Goal: Communication & Community: Answer question/provide support

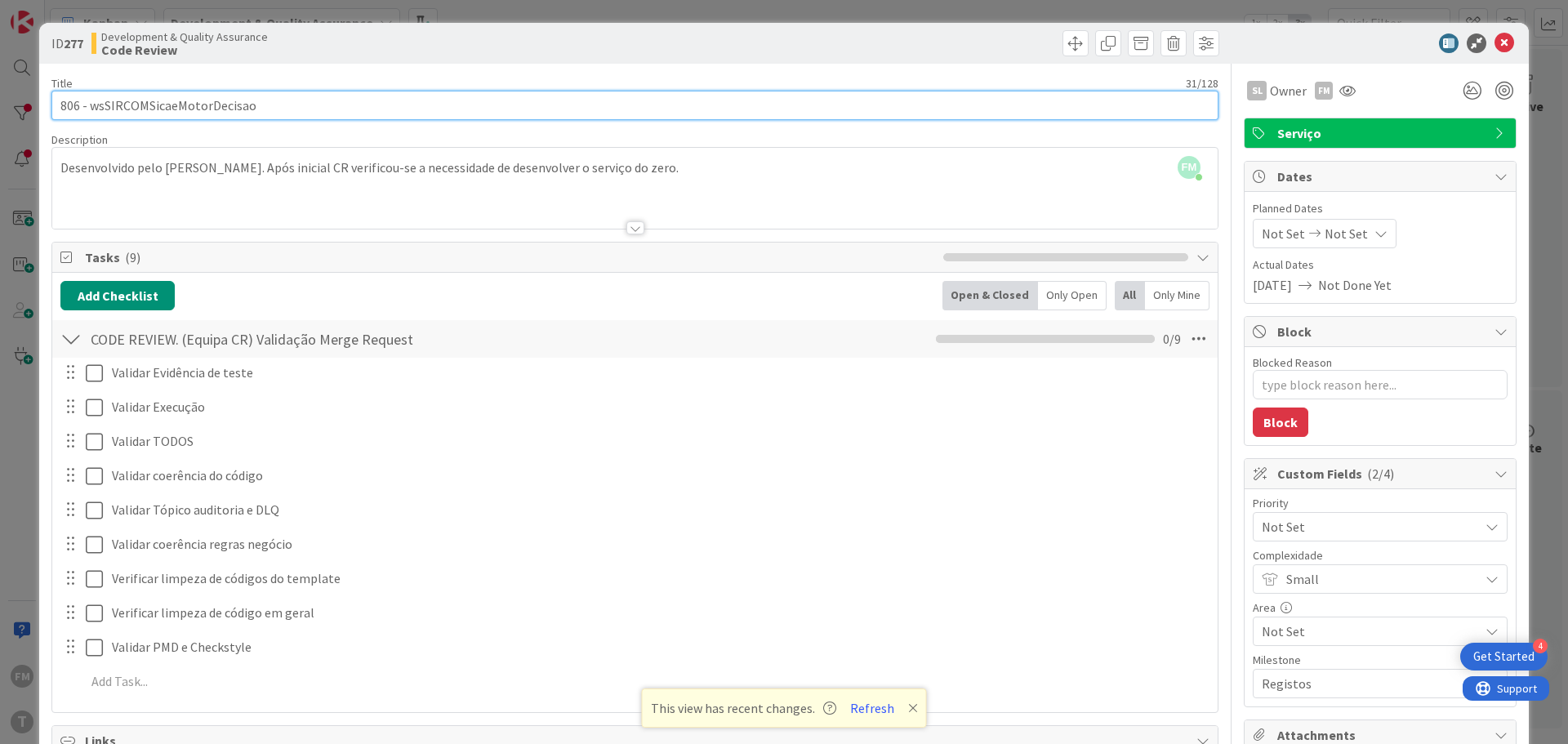
click at [234, 111] on input "806 - wsSIRCOMSicaeMotorDecisao" at bounding box center [635, 106] width 1167 height 30
click at [234, 110] on input "806 - wsSIRCOMSicaeMotorDecisao" at bounding box center [635, 106] width 1167 height 30
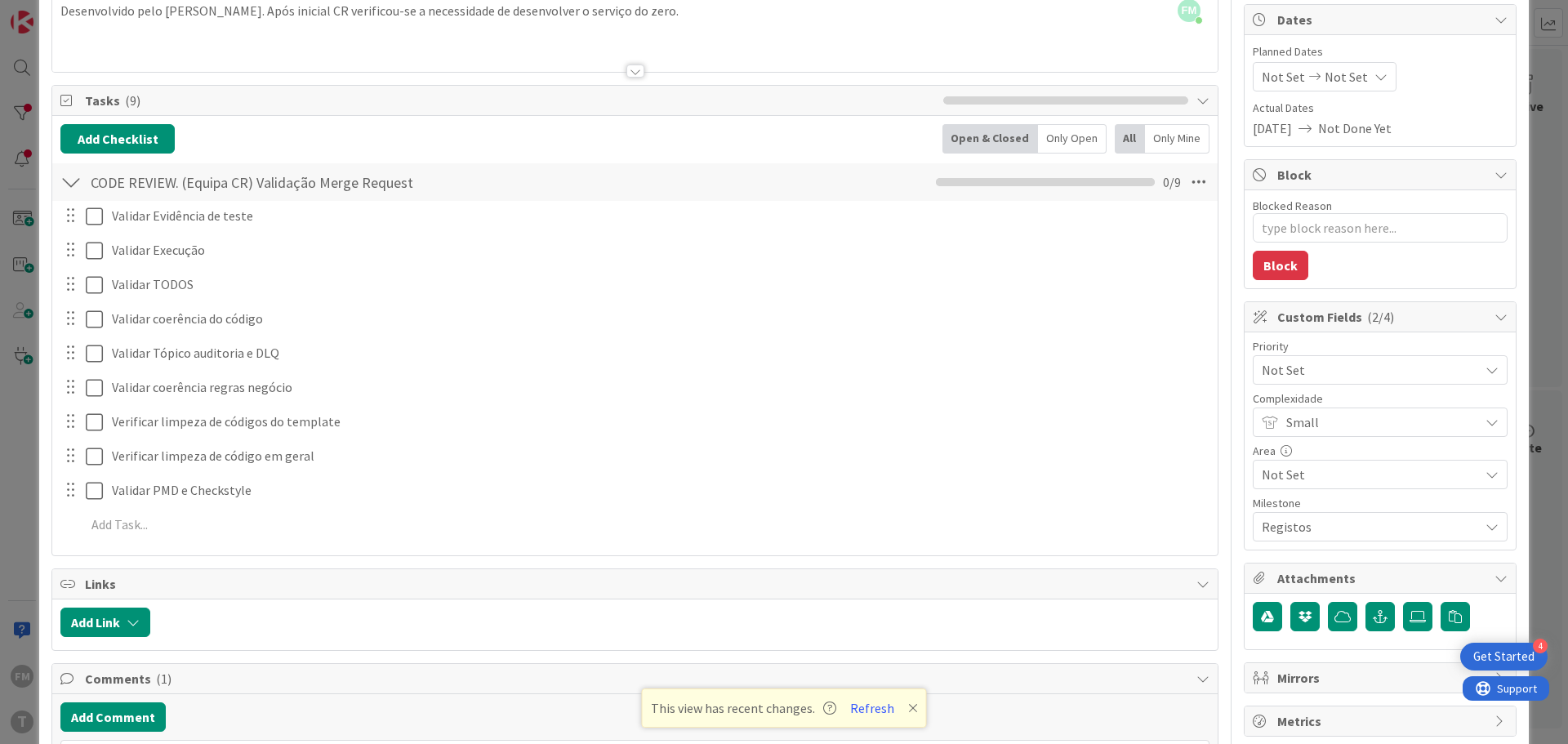
scroll to position [82, 0]
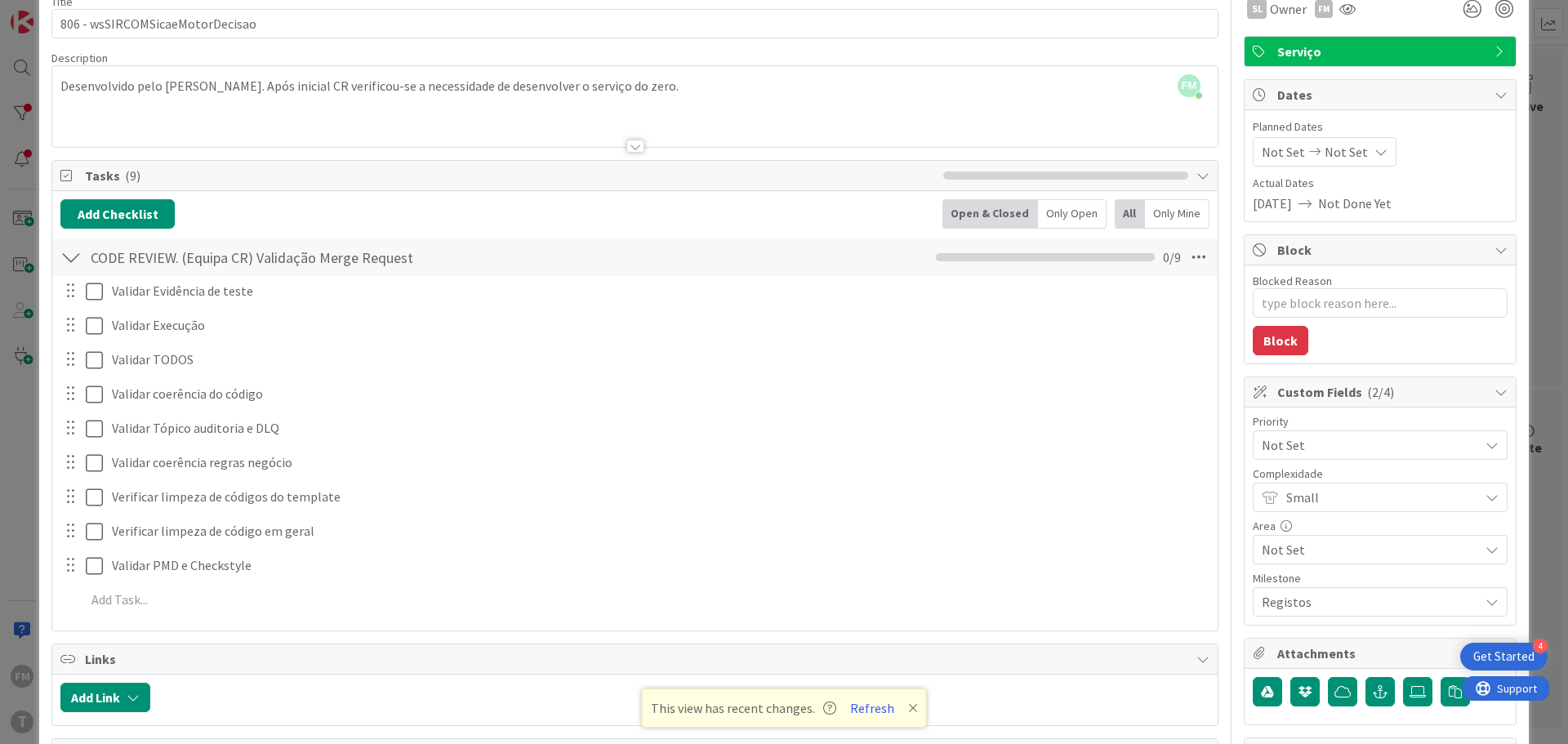
type textarea "x"
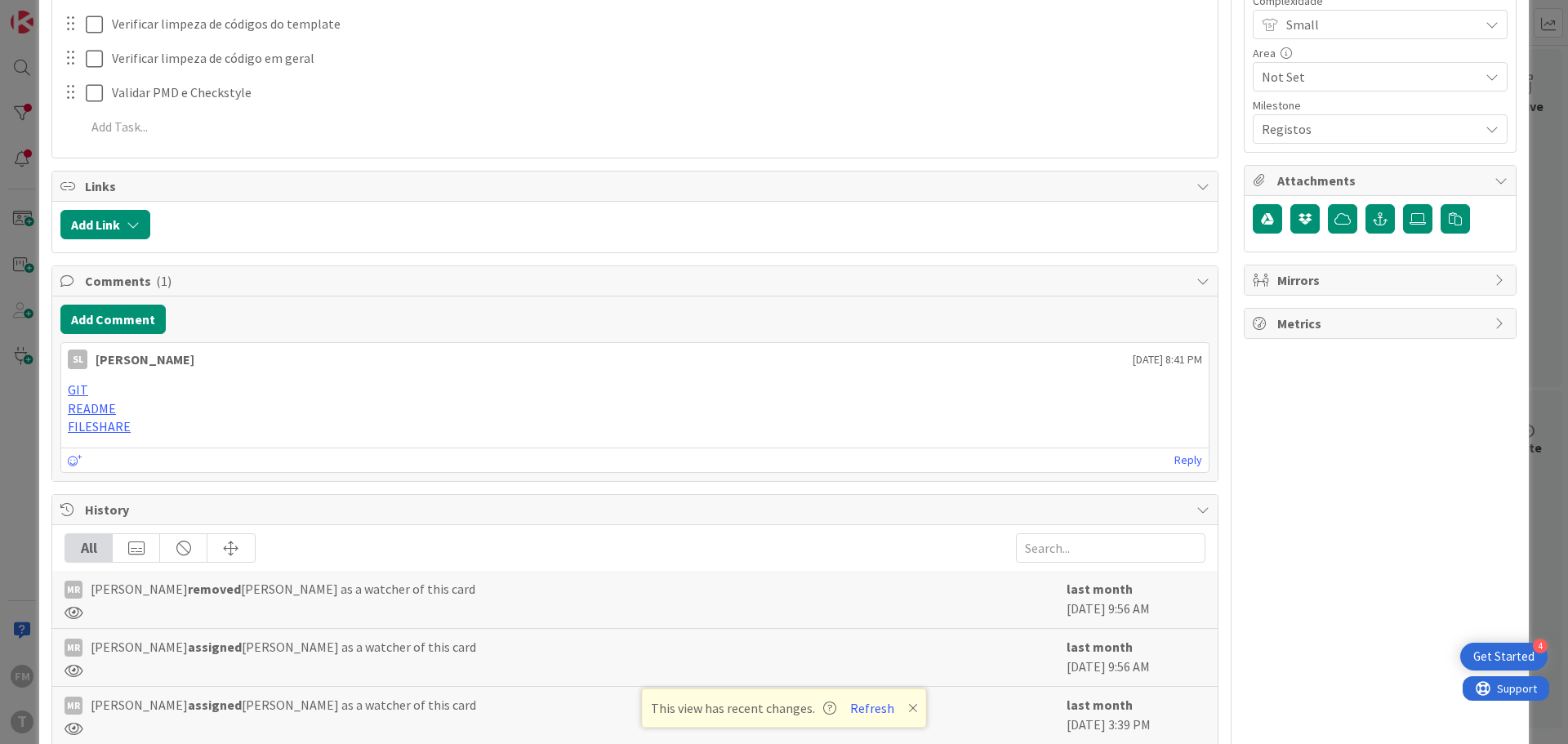
scroll to position [509, 0]
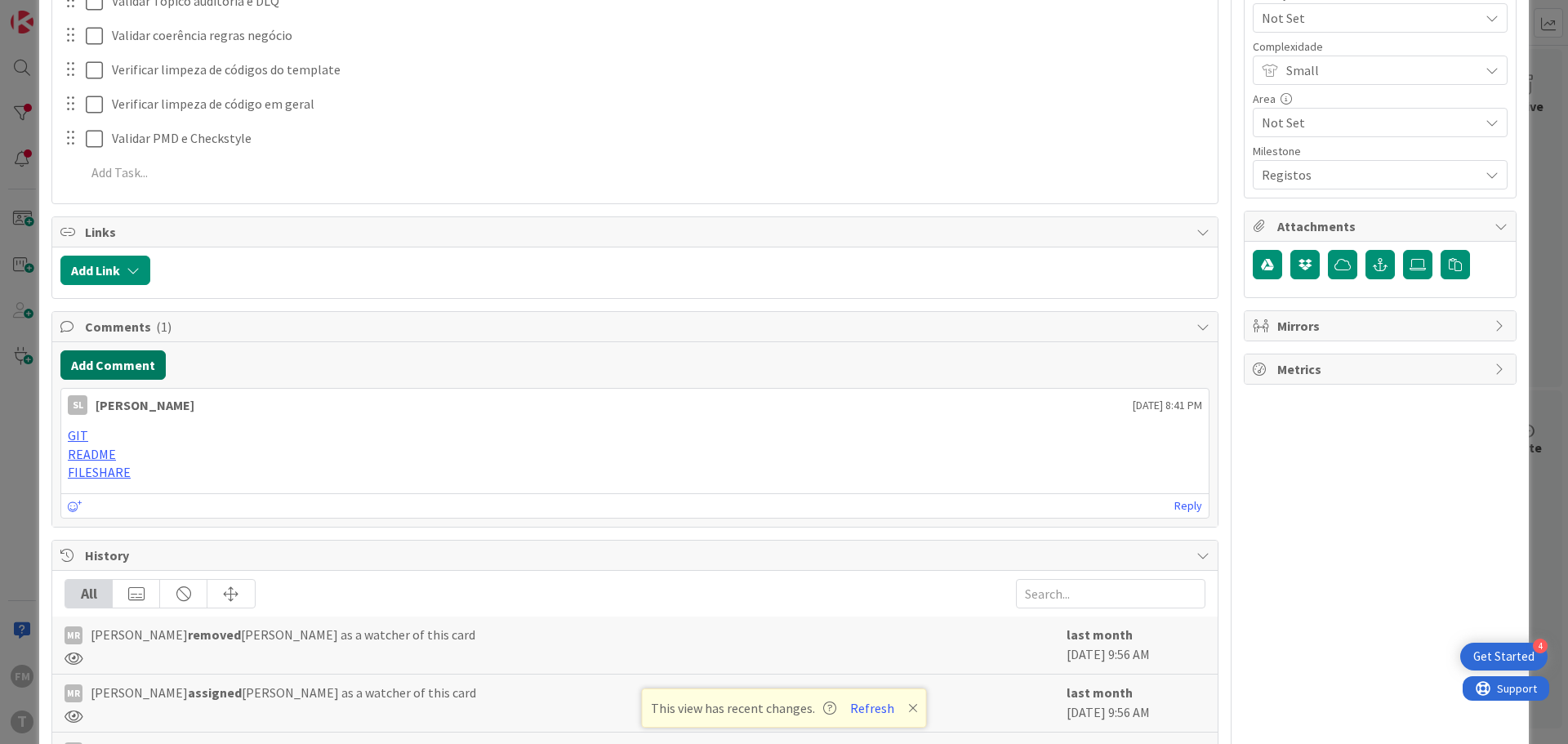
click at [129, 359] on button "Add Comment" at bounding box center [113, 365] width 106 height 30
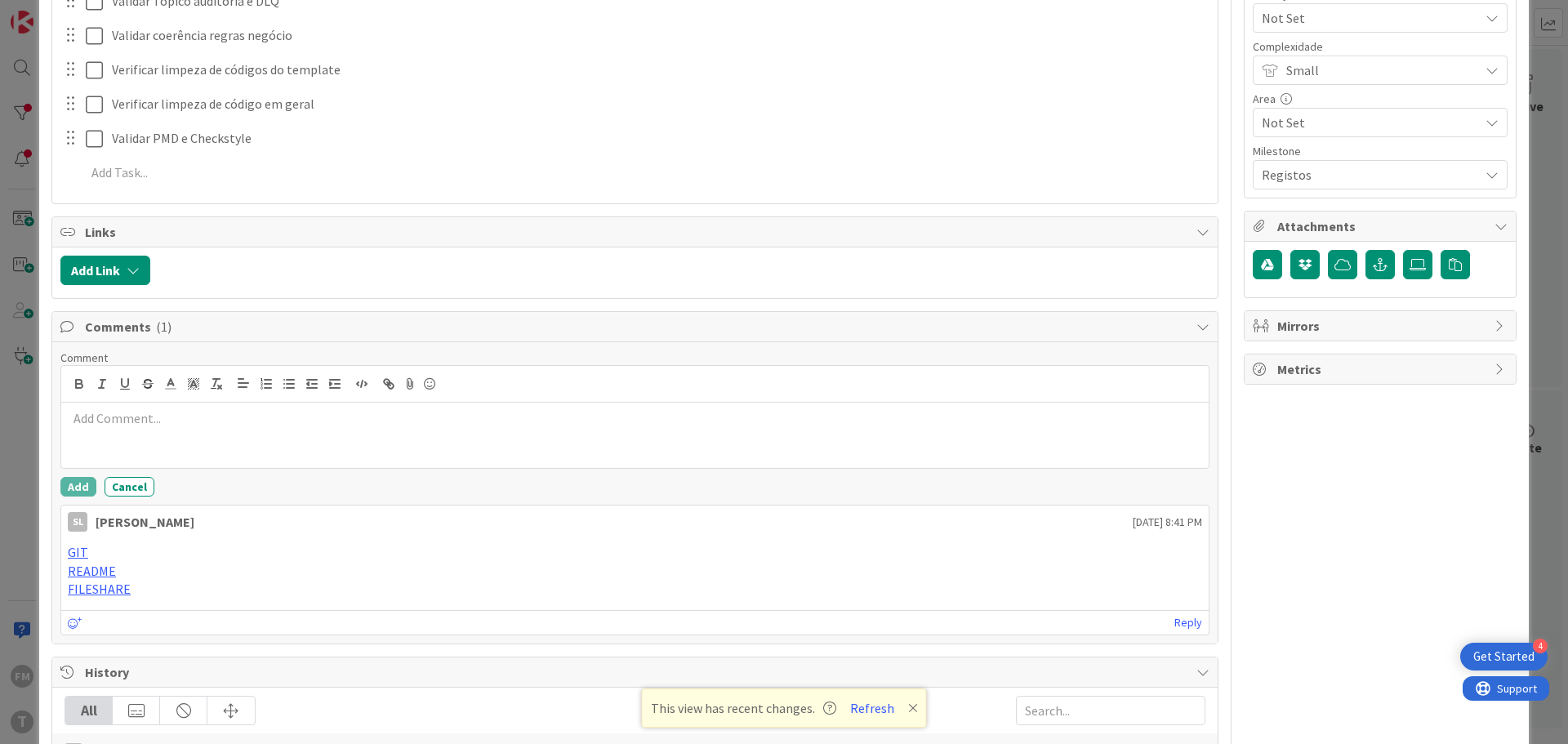
click at [185, 427] on p at bounding box center [635, 418] width 1134 height 19
click at [78, 490] on button "Add" at bounding box center [78, 490] width 36 height 20
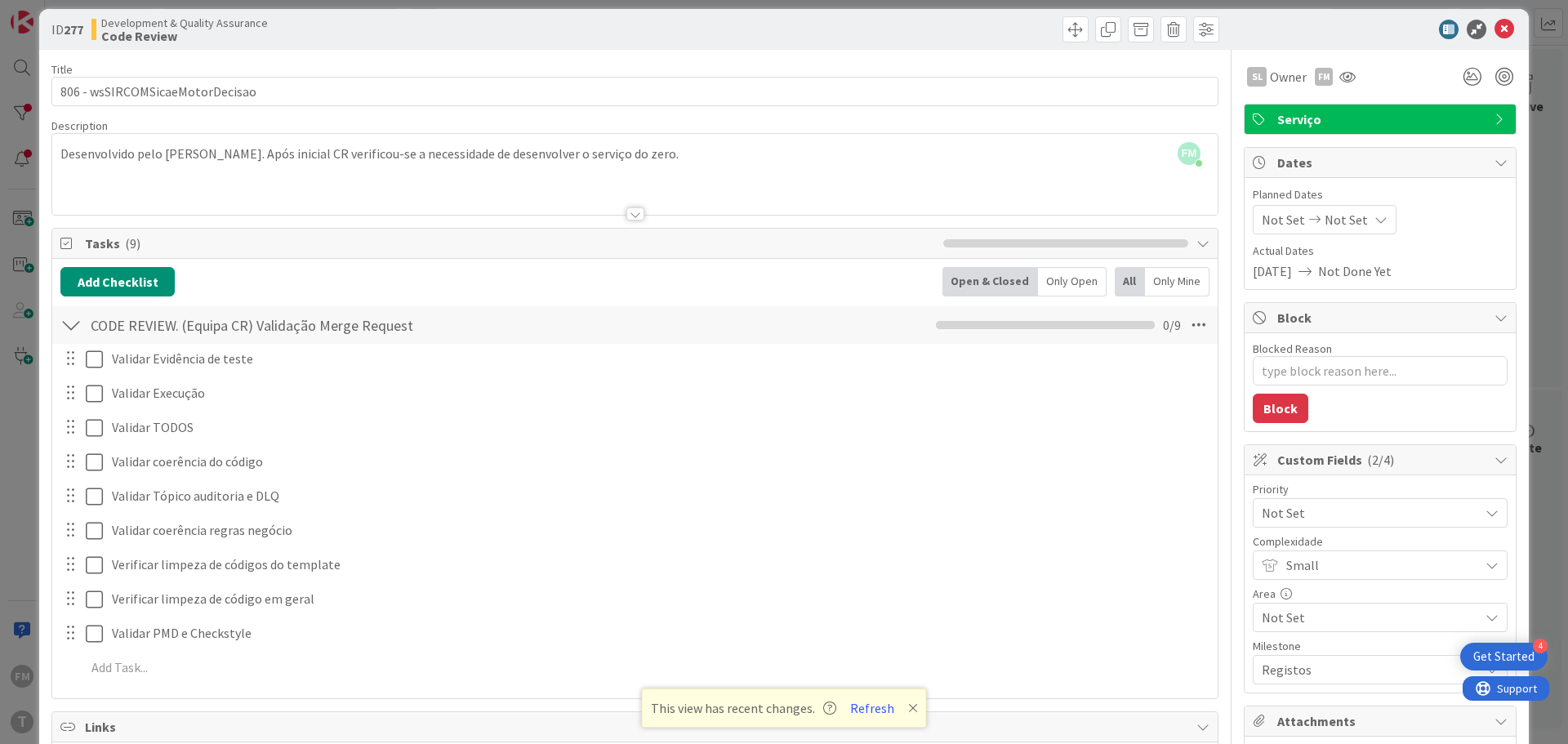
scroll to position [0, 0]
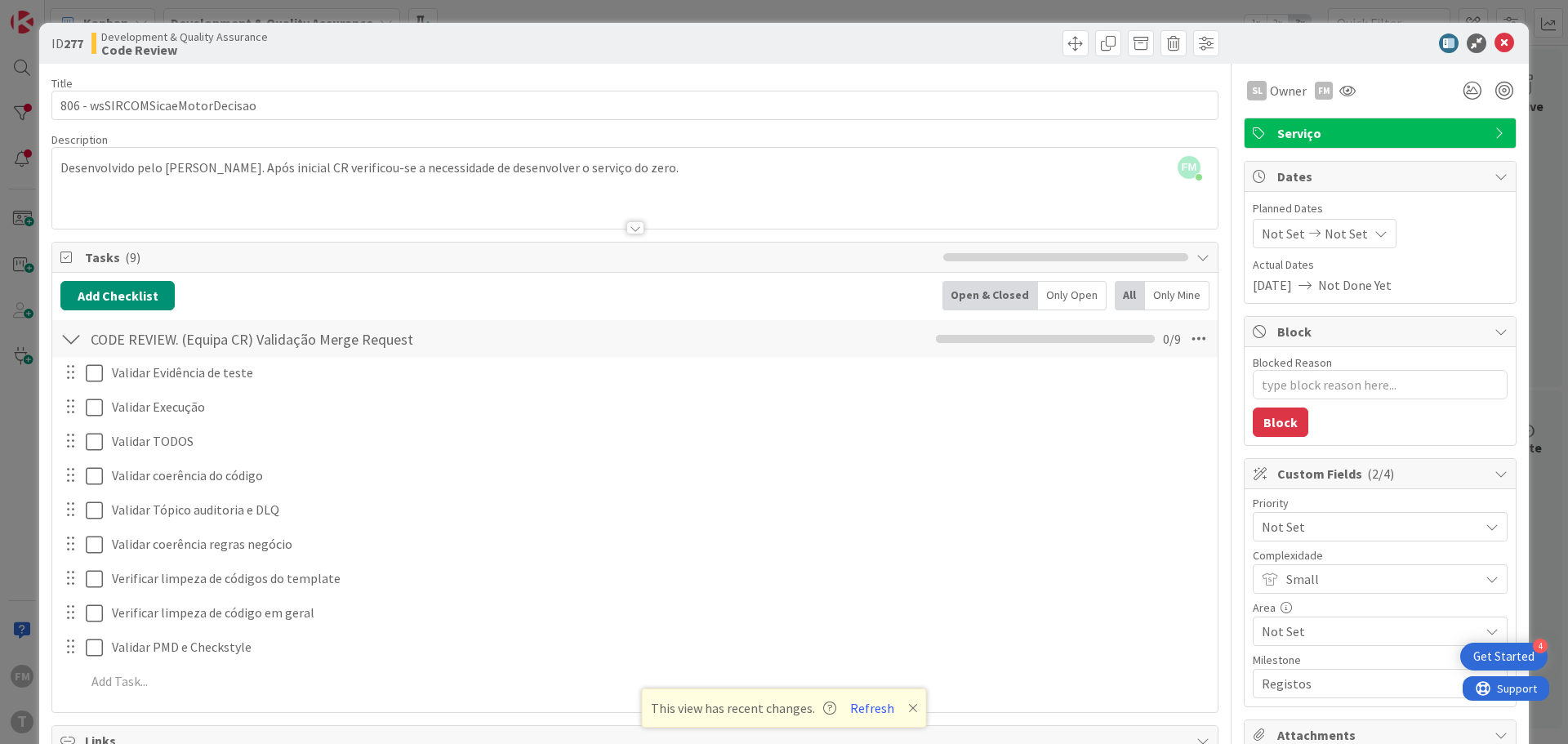
type textarea "x"
click at [1495, 43] on icon at bounding box center [1505, 44] width 20 height 20
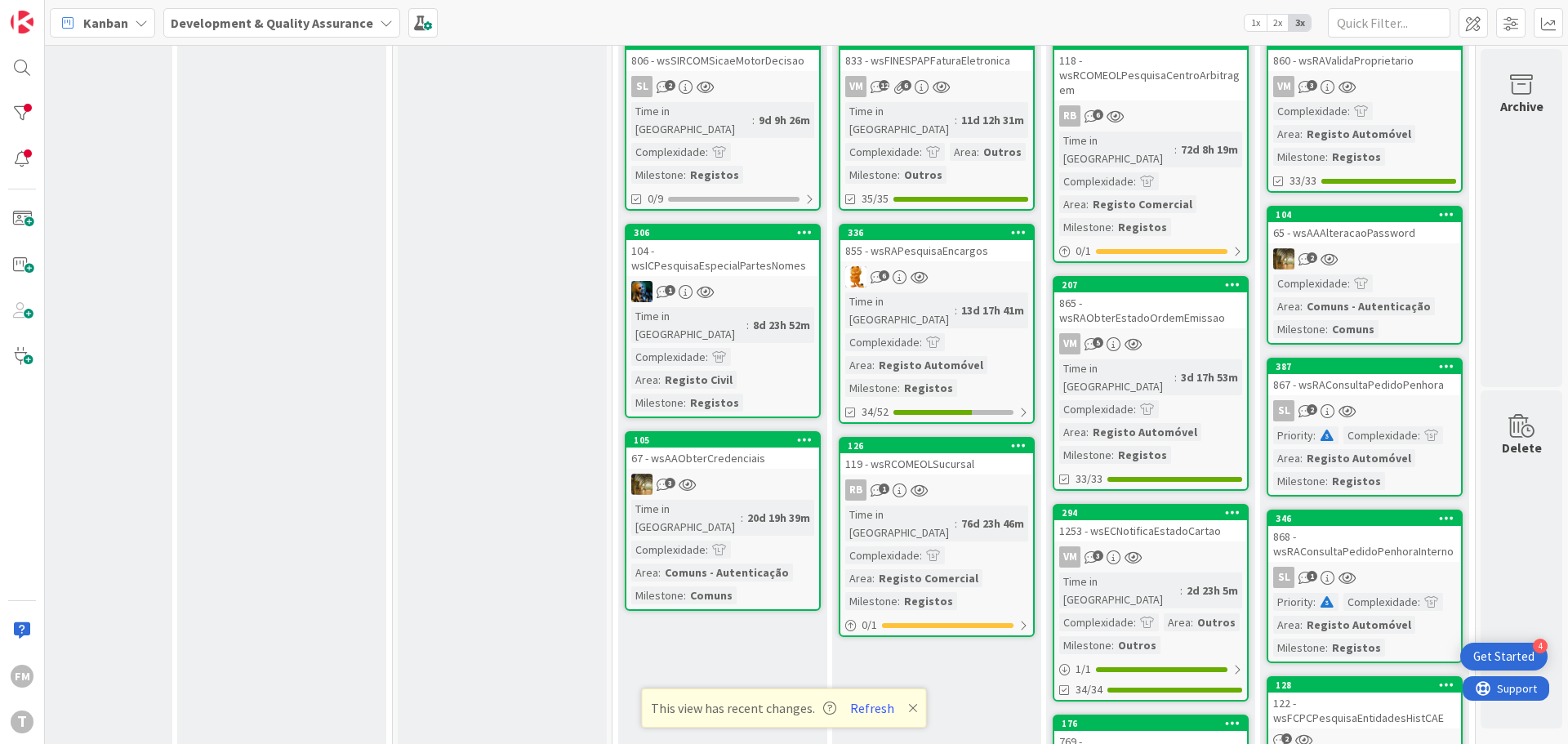
scroll to position [163, 320]
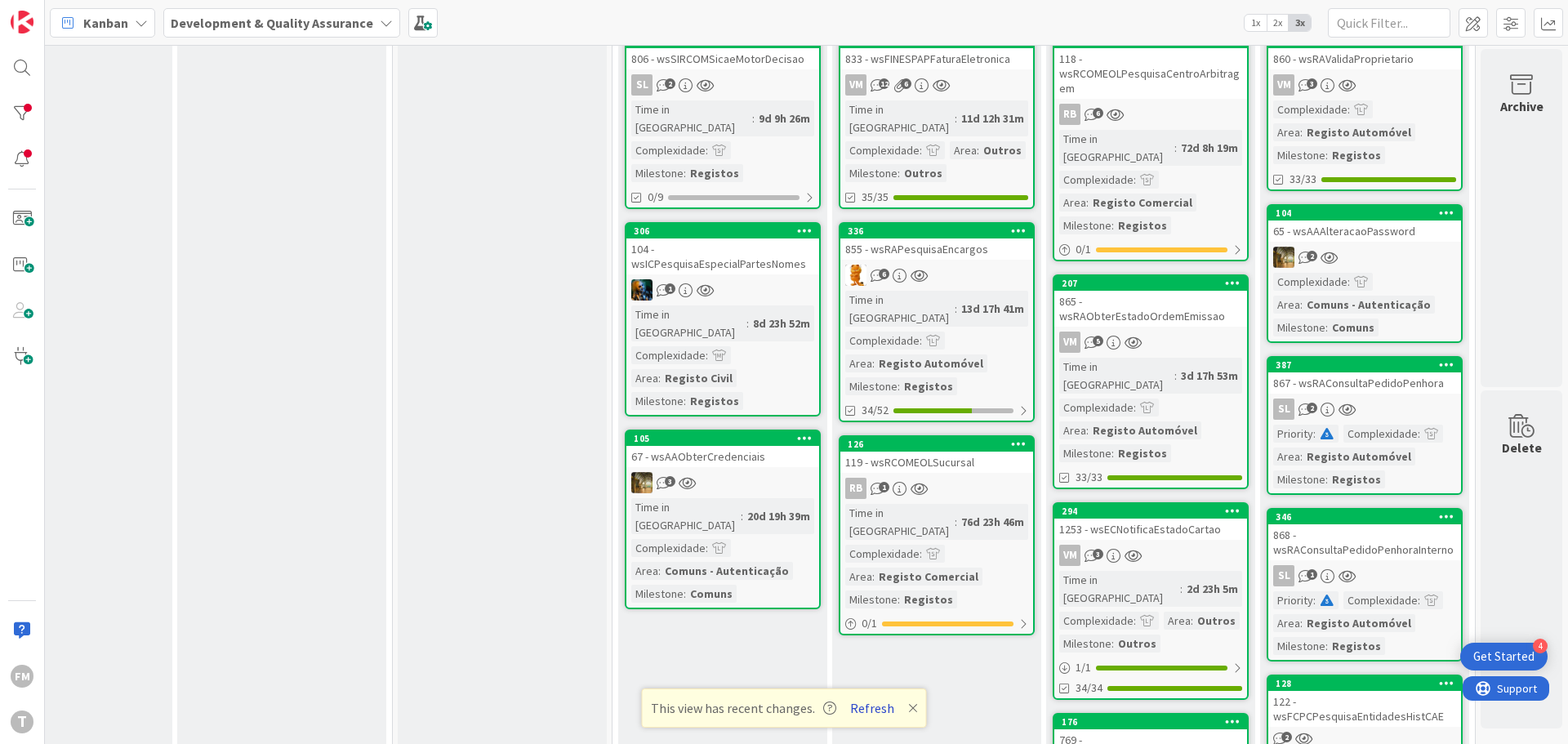
click at [864, 713] on button "Refresh" at bounding box center [871, 709] width 55 height 21
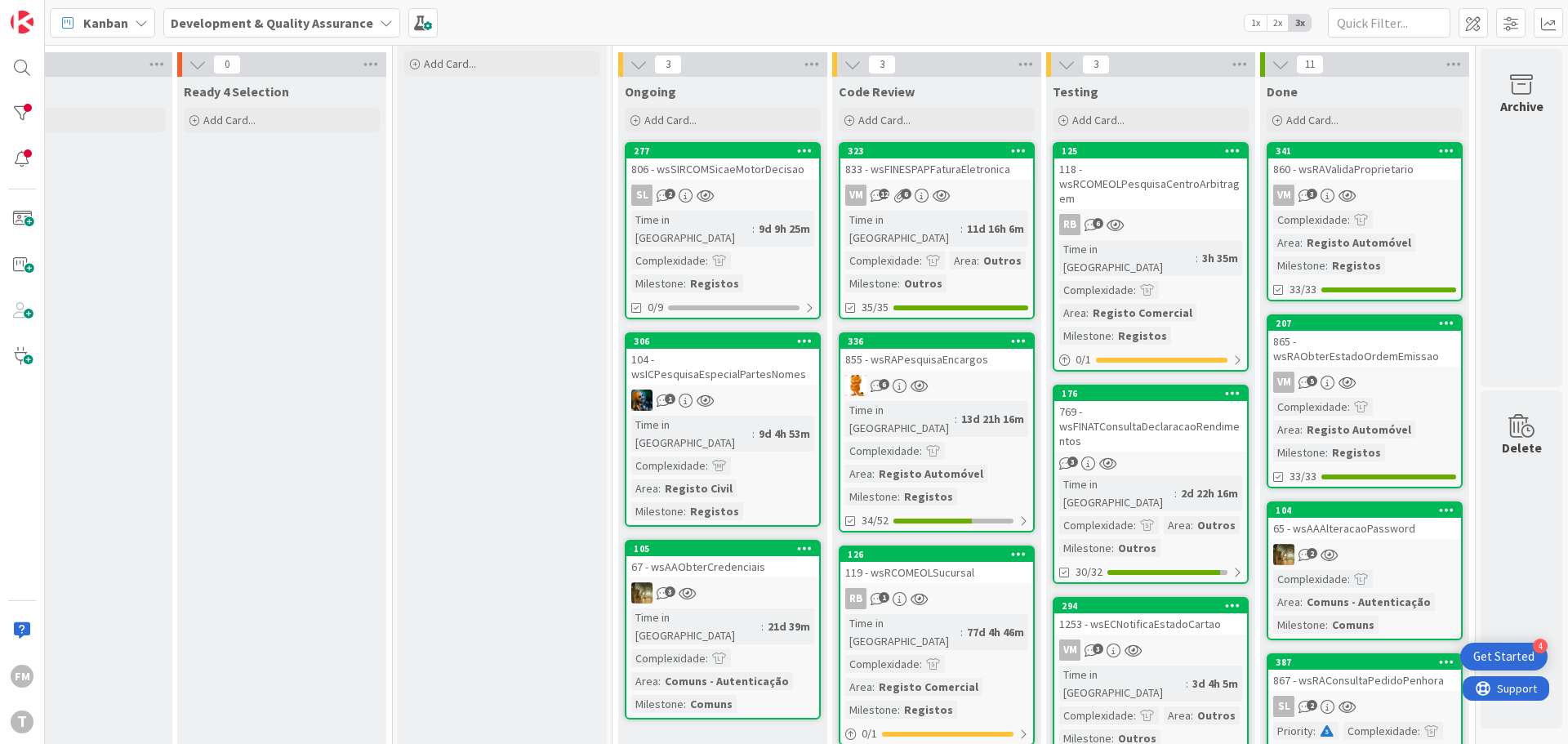
scroll to position [82, 320]
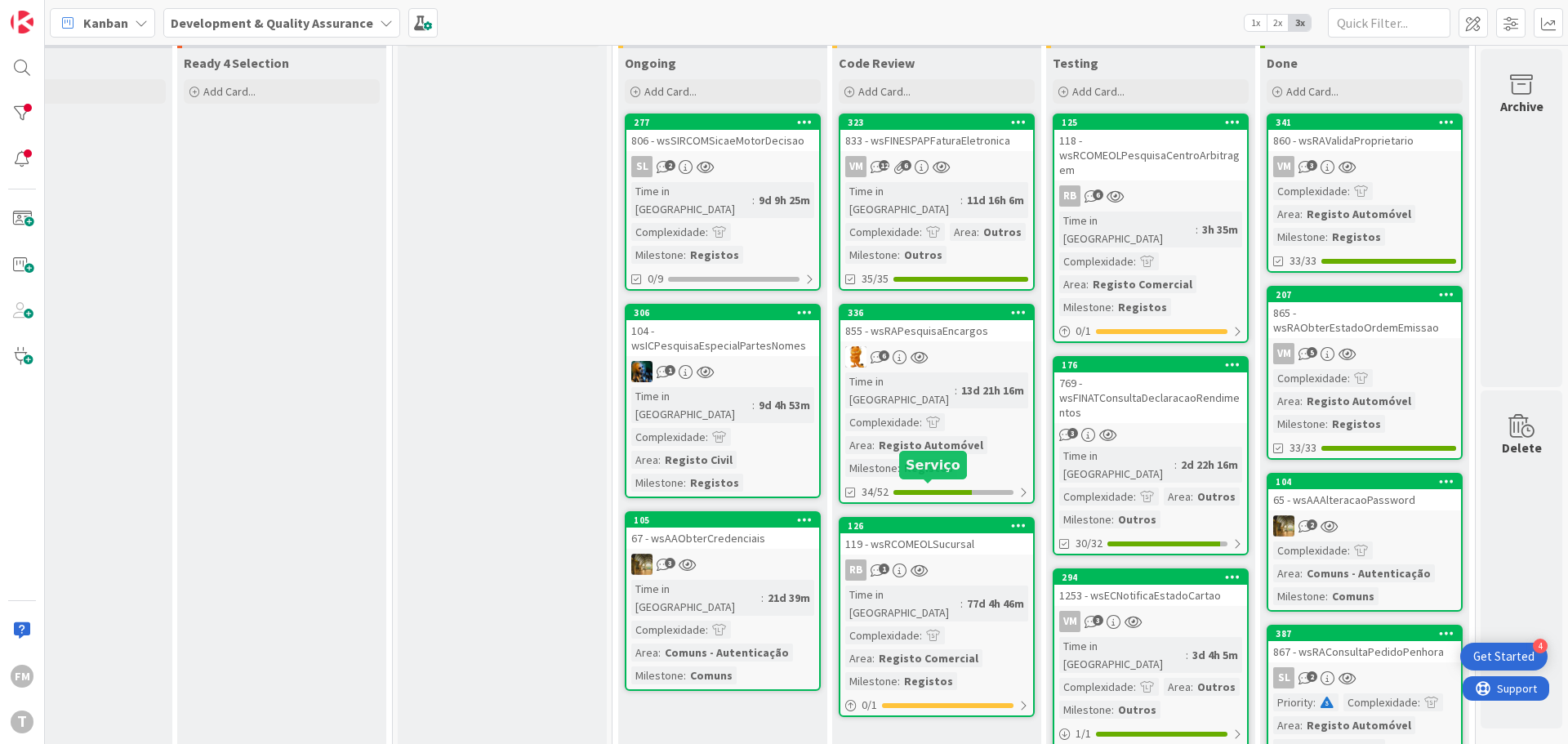
click at [947, 523] on link "126 119 - wsRCOMEOLSucursal RB 1 Time in Column : 77d 4h 46m Complexidade : Are…" at bounding box center [937, 617] width 196 height 200
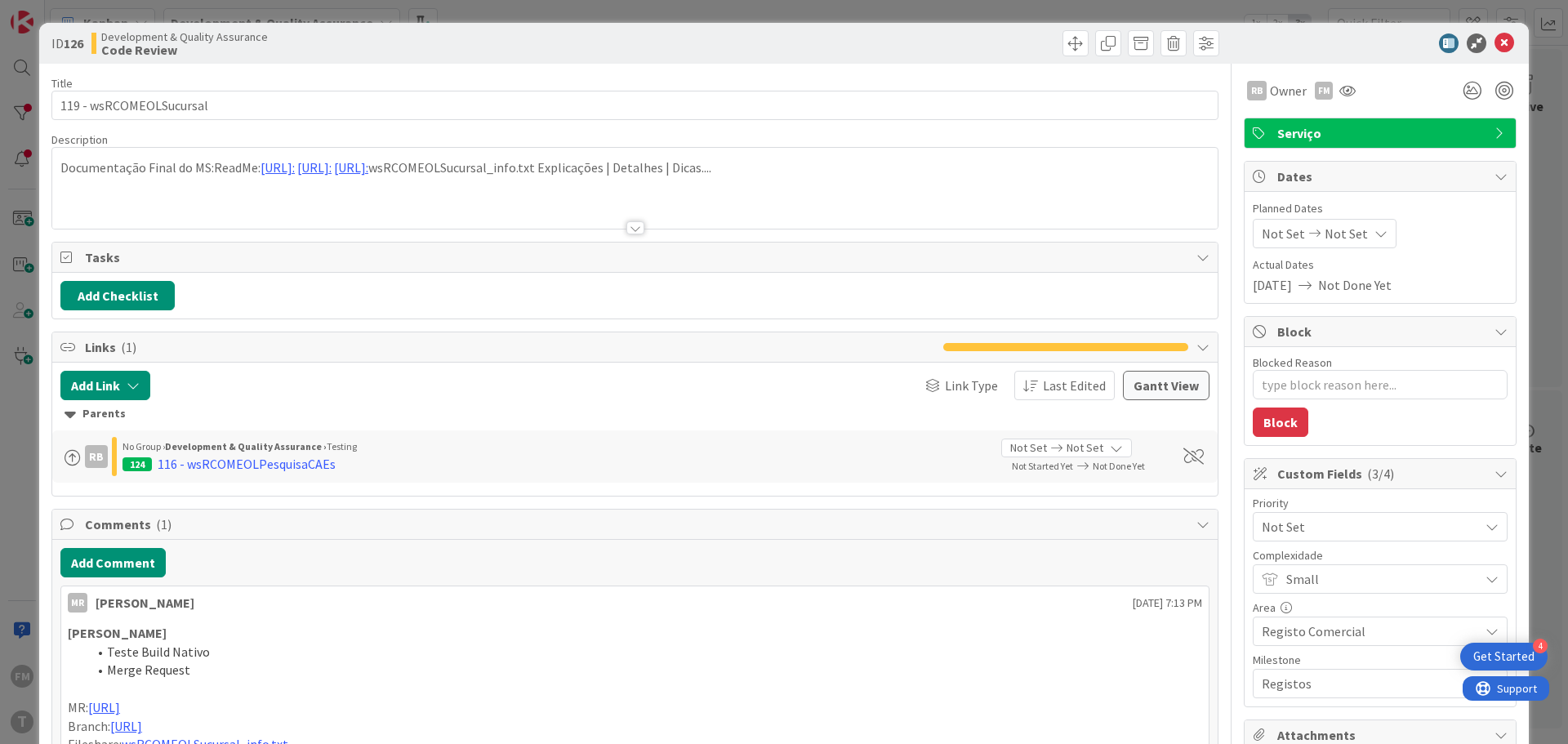
type textarea "x"
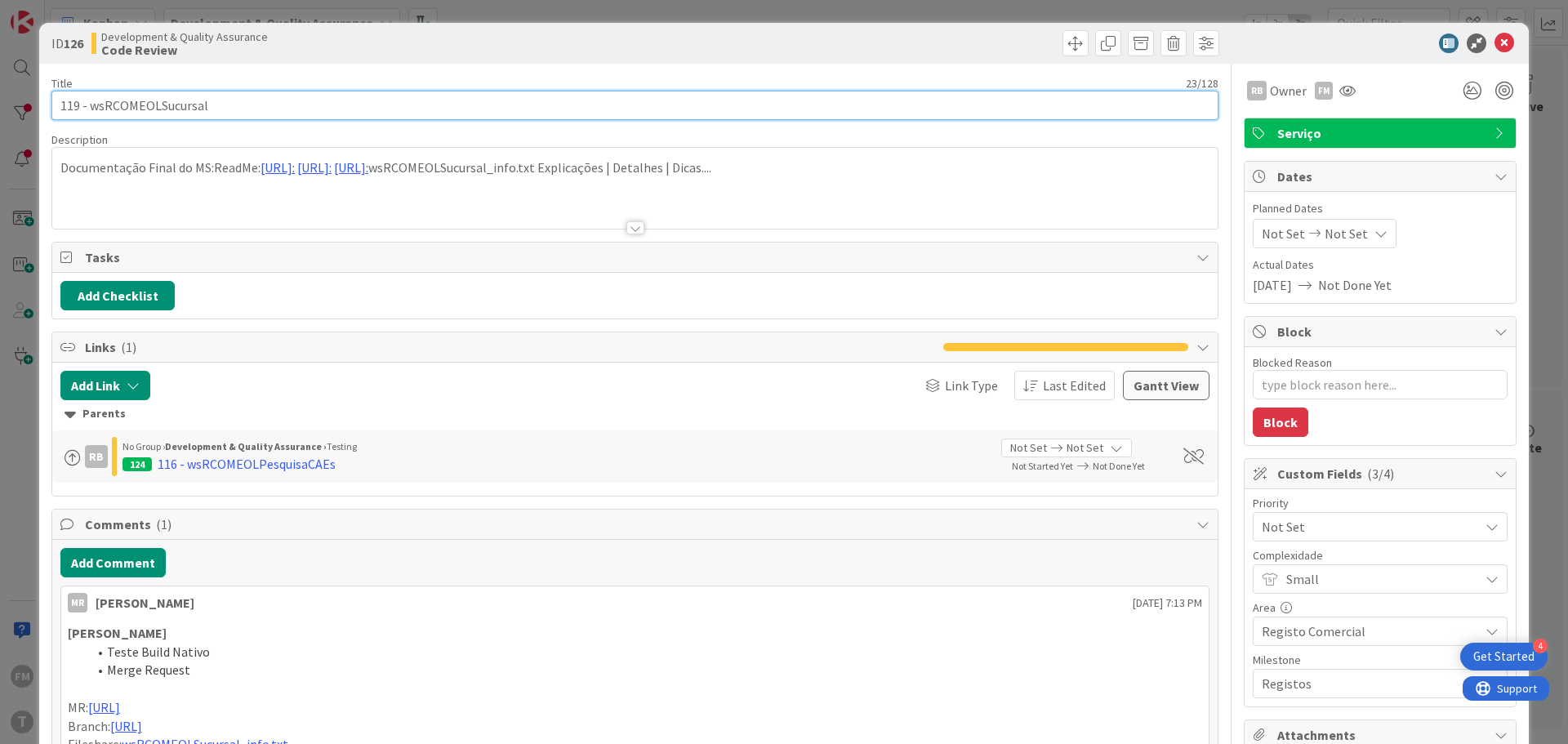
click at [144, 104] on input "119 - wsRCOMEOLSucursal" at bounding box center [635, 106] width 1167 height 30
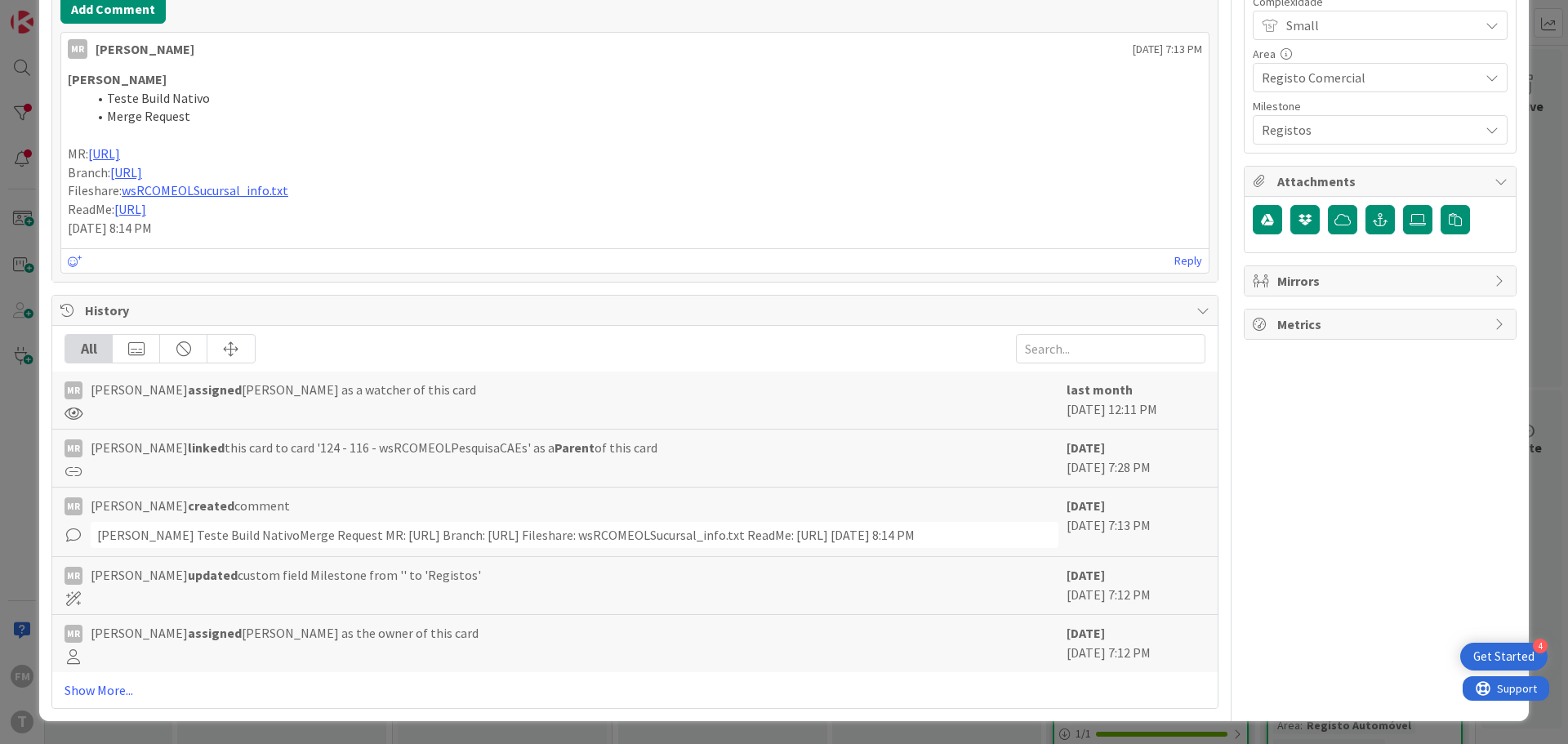
scroll to position [593, 0]
click at [136, 689] on link "Show More..." at bounding box center [635, 690] width 1141 height 20
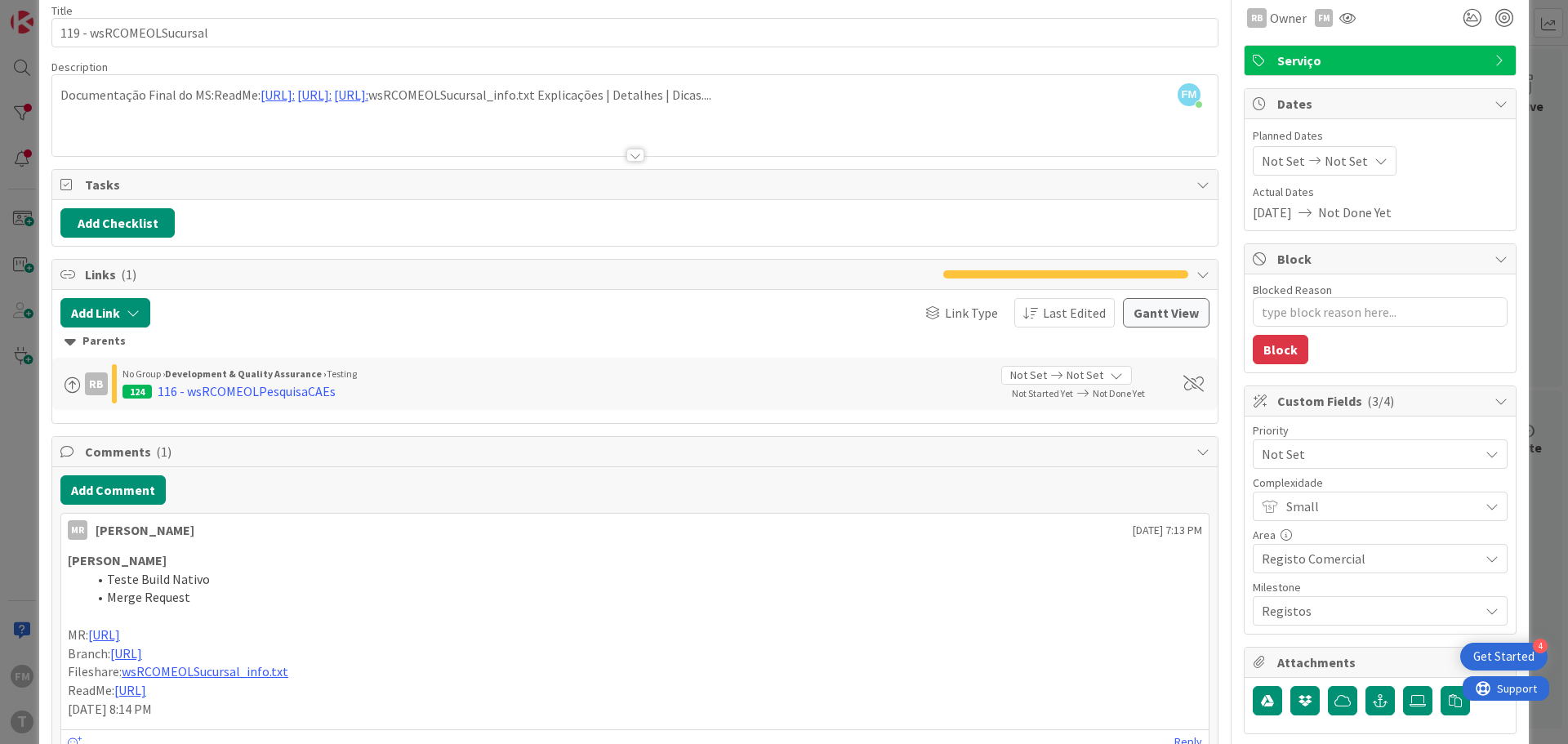
scroll to position [0, 0]
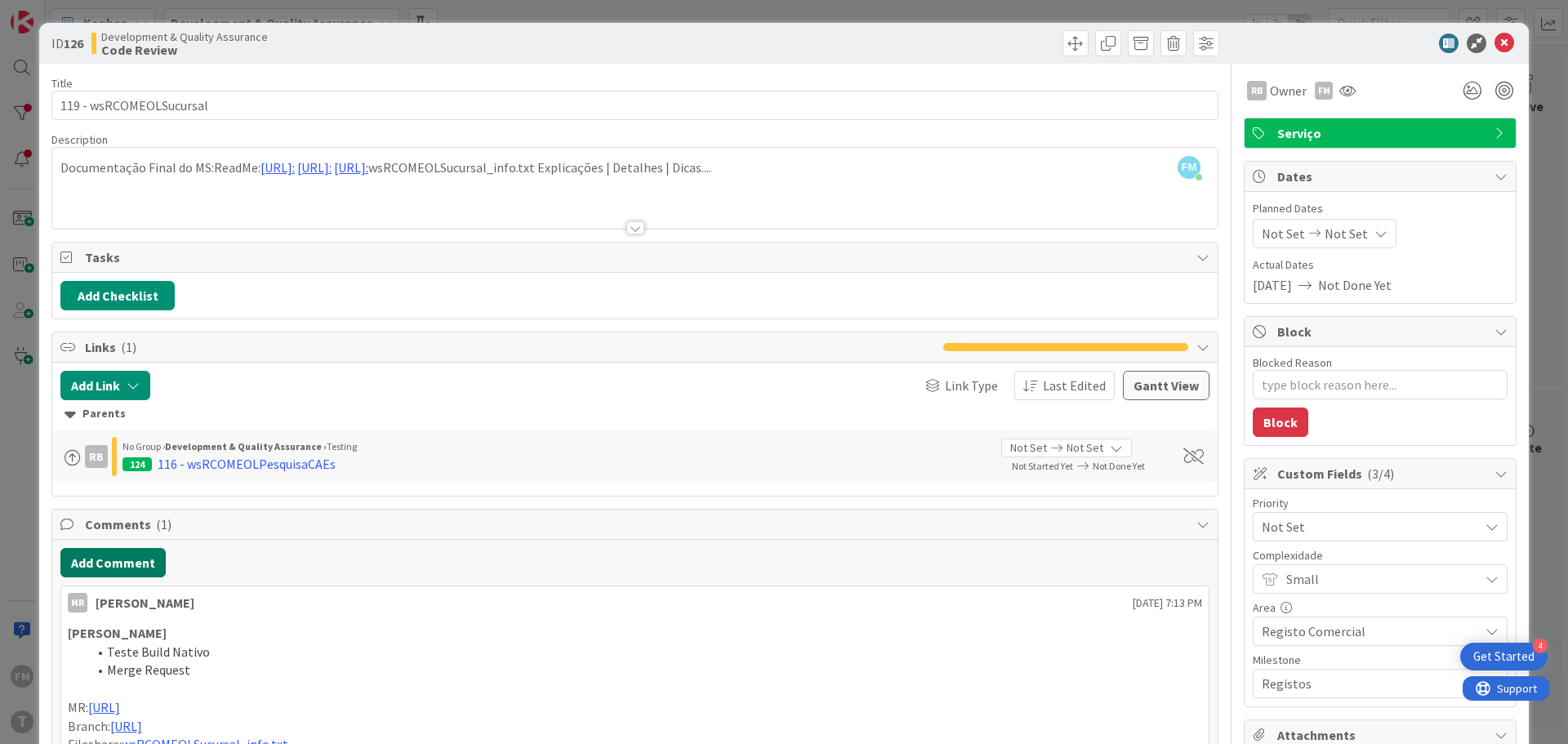
click at [147, 566] on button "Add Comment" at bounding box center [113, 563] width 106 height 30
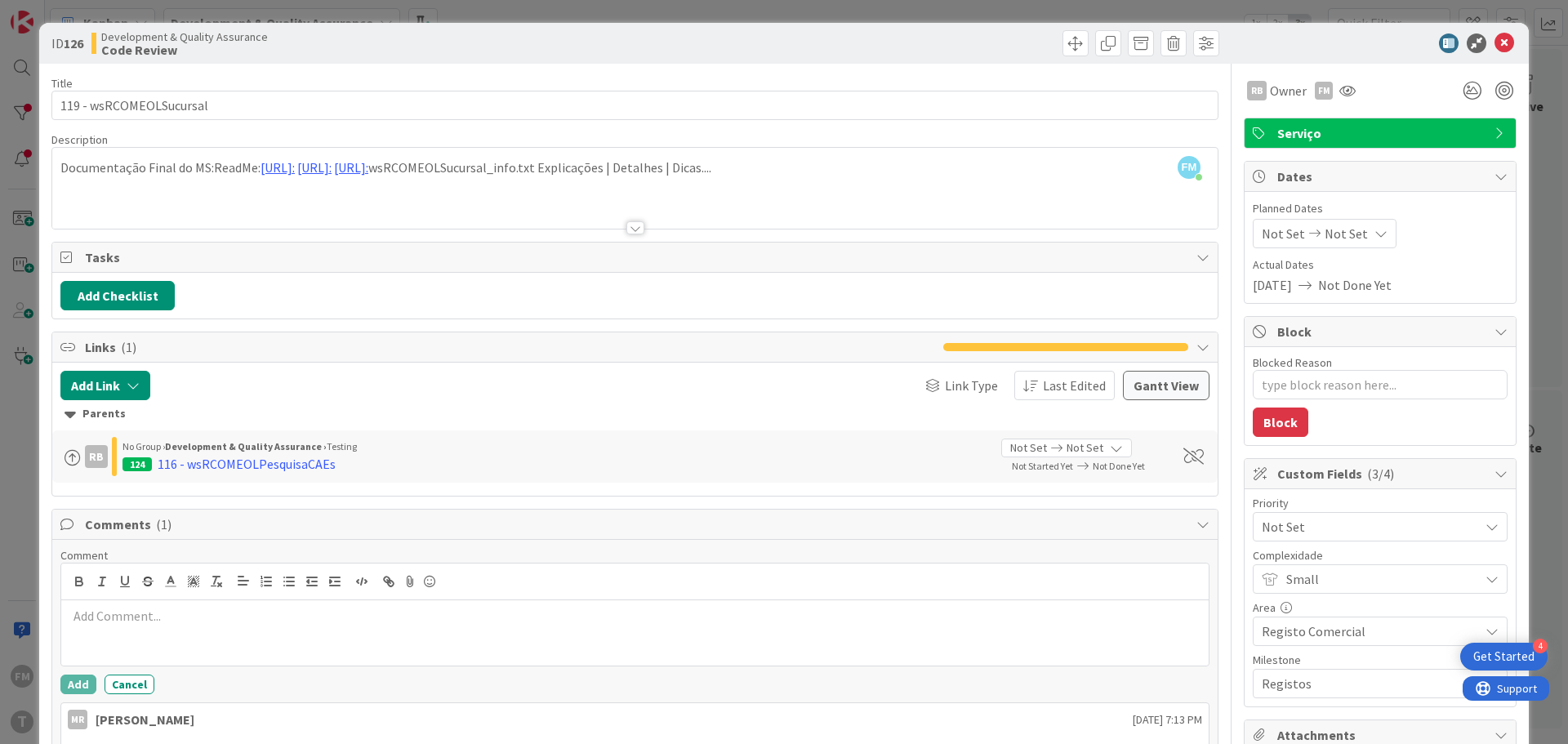
click at [181, 628] on div at bounding box center [635, 633] width 1148 height 65
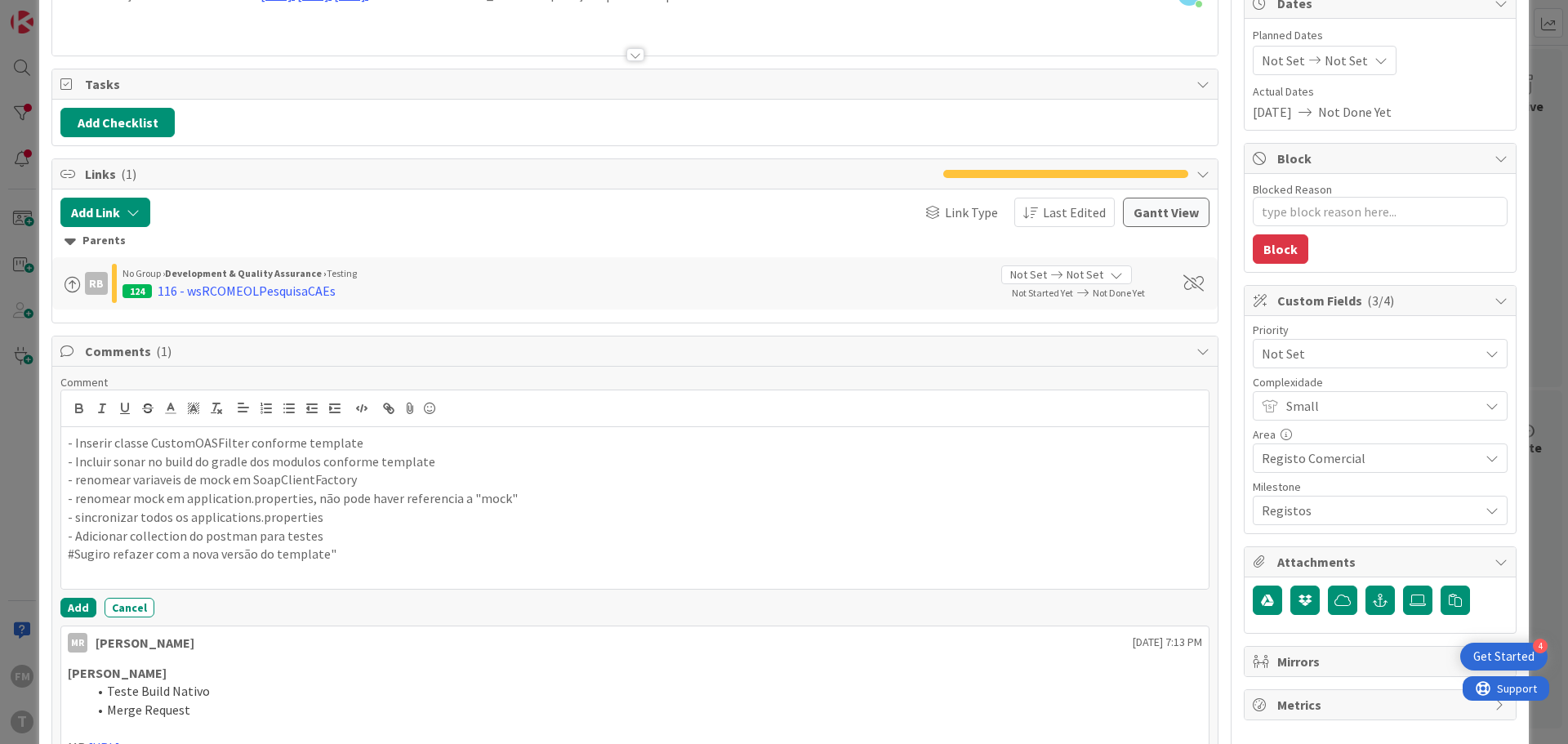
scroll to position [255, 0]
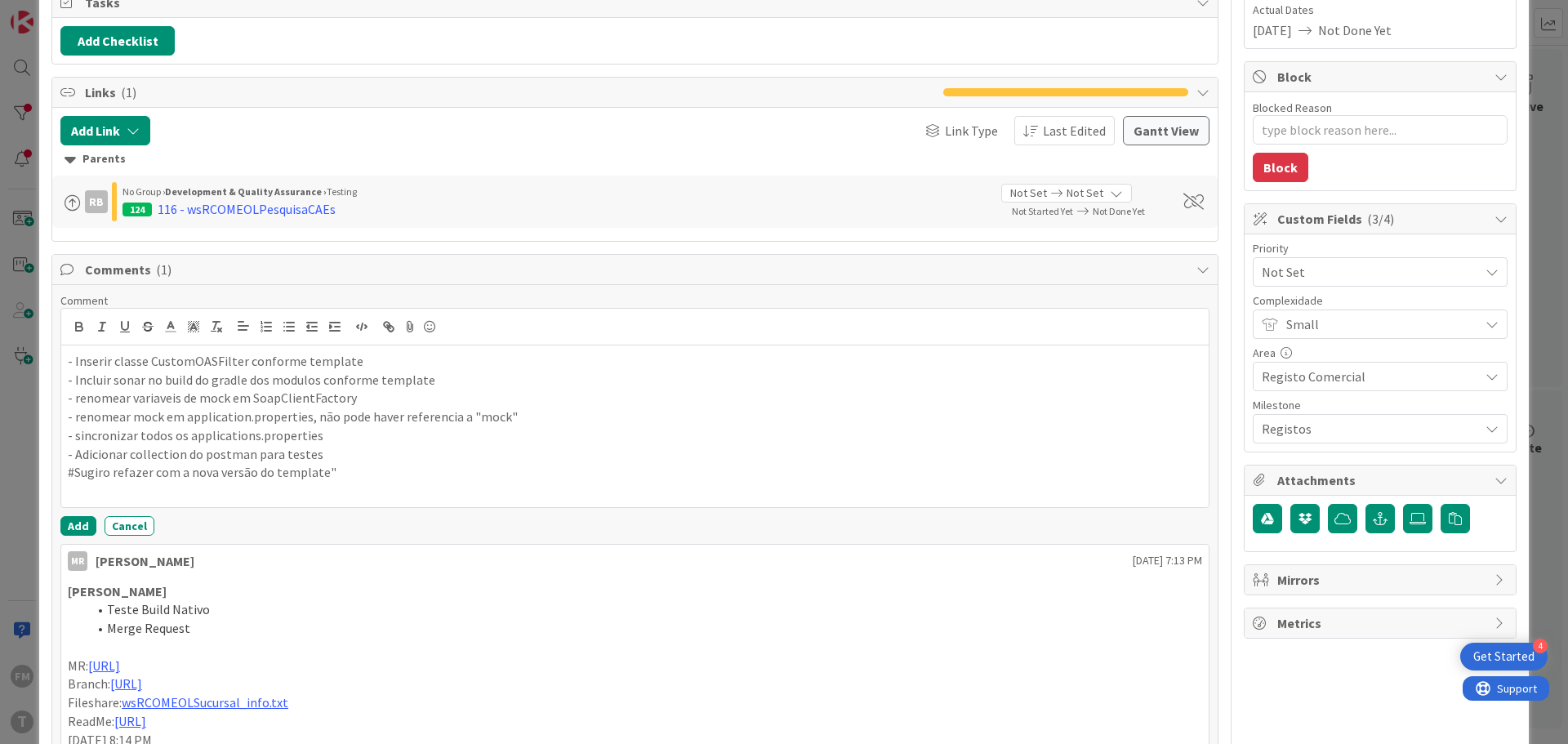
click at [122, 473] on p "#Sugiro refazer com a nova versão do template"" at bounding box center [635, 473] width 1134 height 19
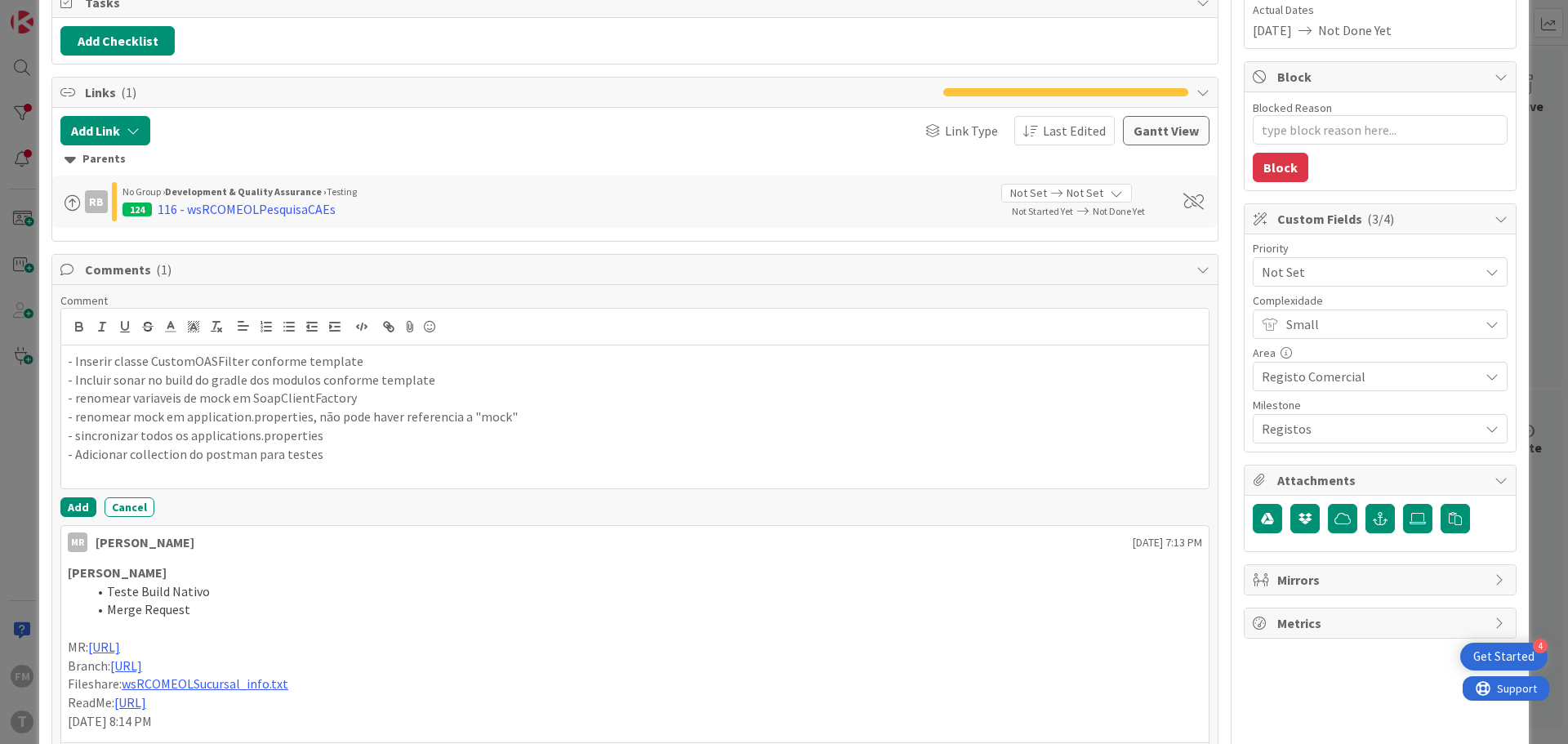
click at [101, 362] on p "- Inserir classe CustomOASFilter conforme template" at bounding box center [635, 361] width 1134 height 19
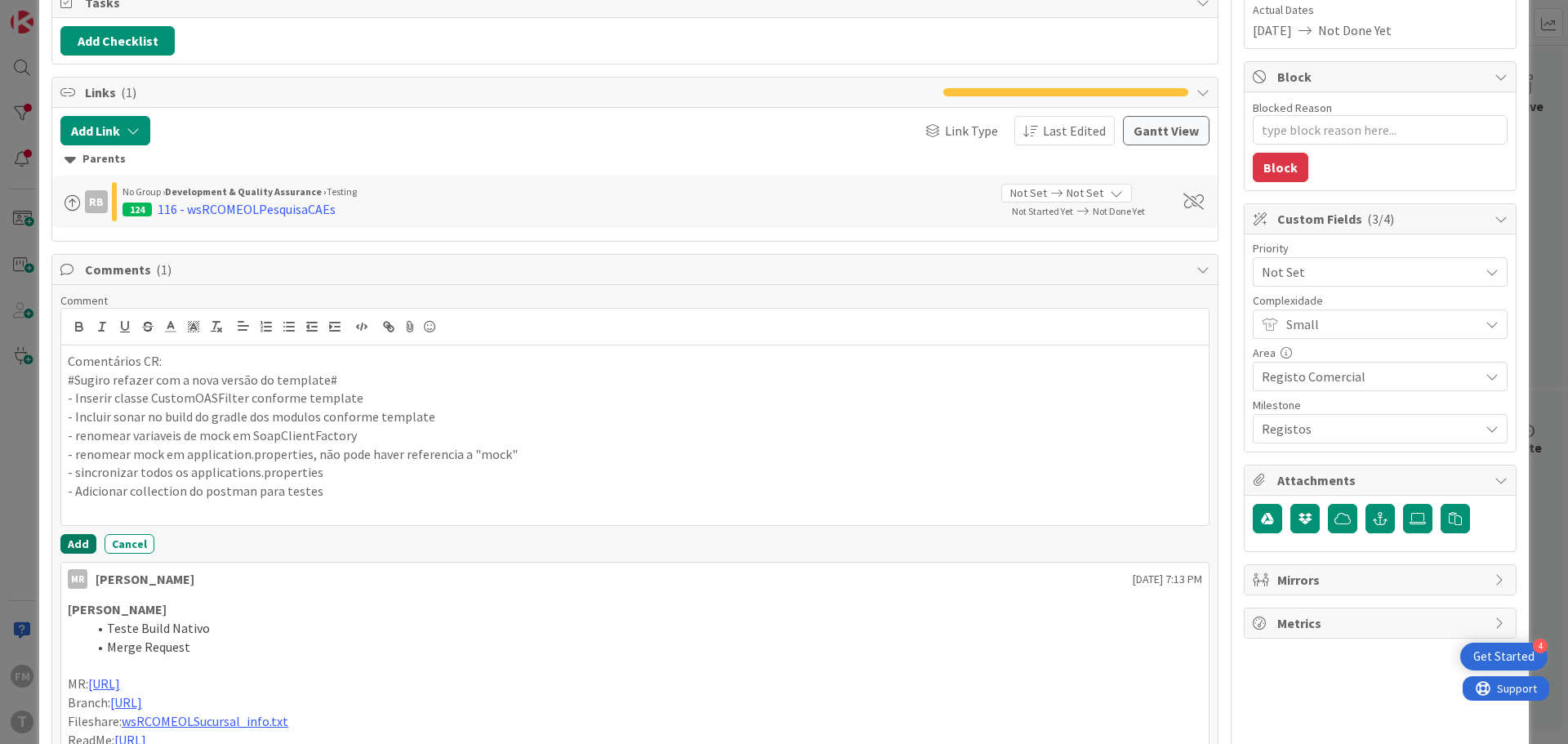
click at [79, 539] on button "Add" at bounding box center [78, 544] width 36 height 20
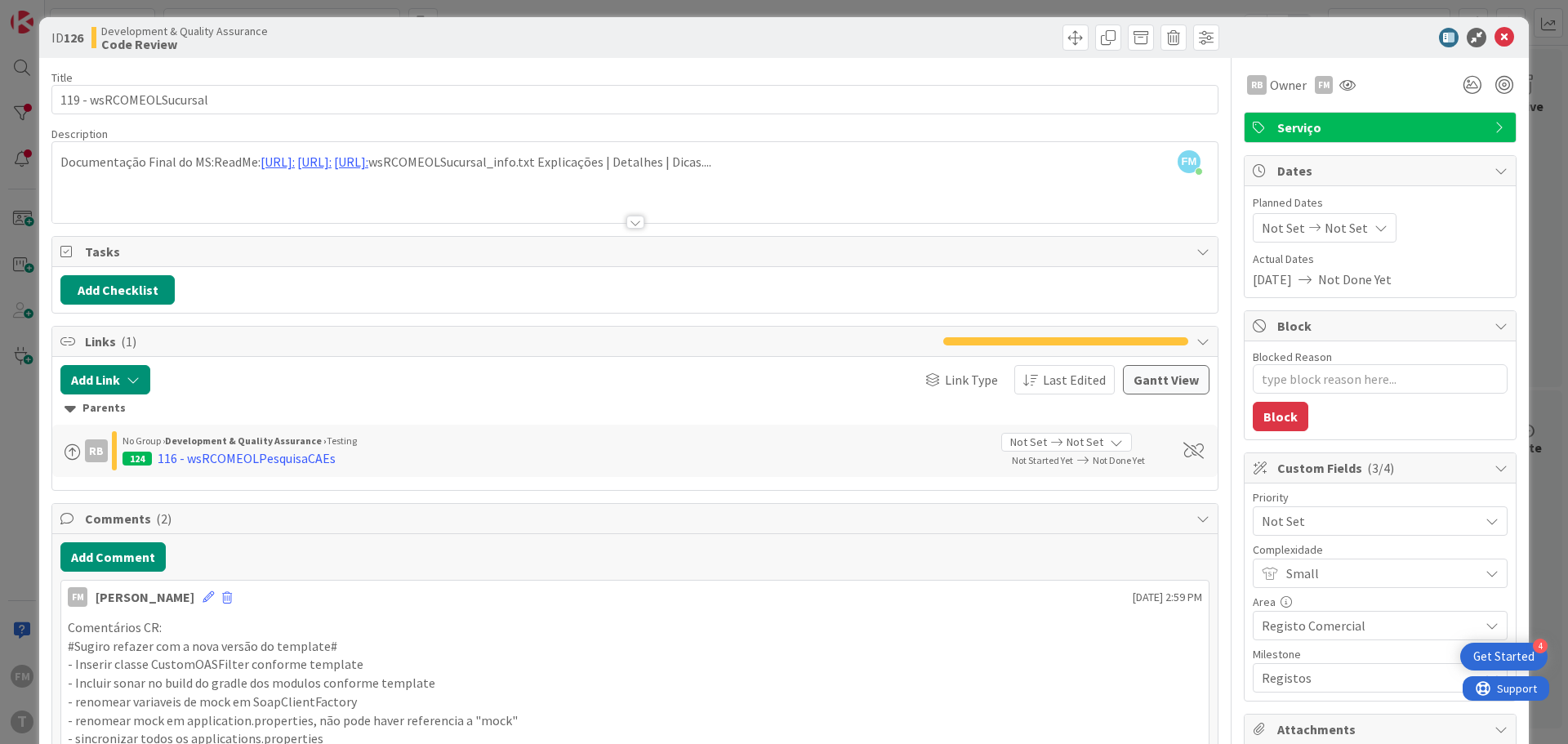
scroll to position [0, 0]
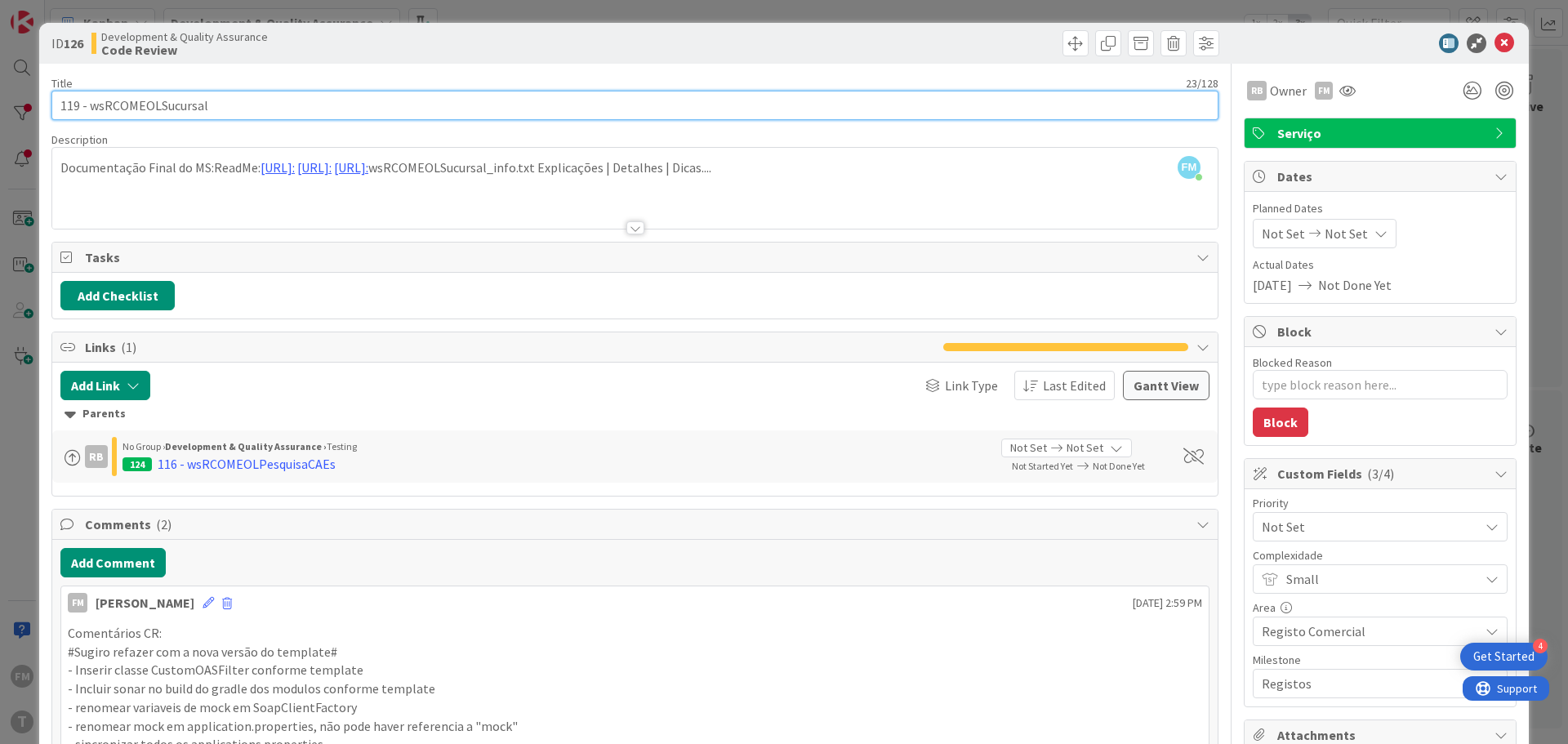
click at [168, 101] on input "119 - wsRCOMEOLSucursal" at bounding box center [635, 106] width 1167 height 30
click at [168, 100] on input "119 - wsRCOMEOLSucursal" at bounding box center [635, 106] width 1167 height 30
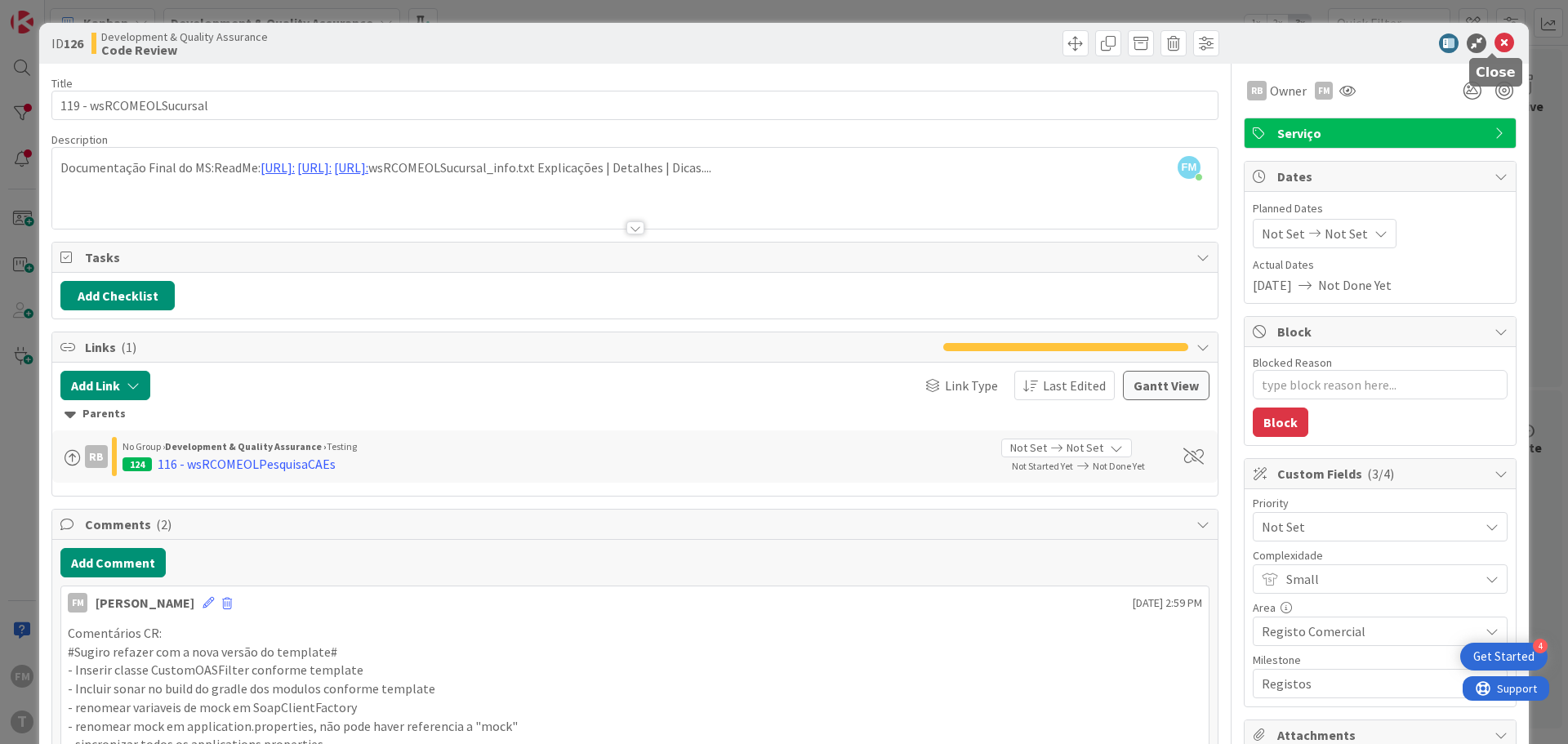
click at [1499, 36] on icon at bounding box center [1505, 44] width 20 height 20
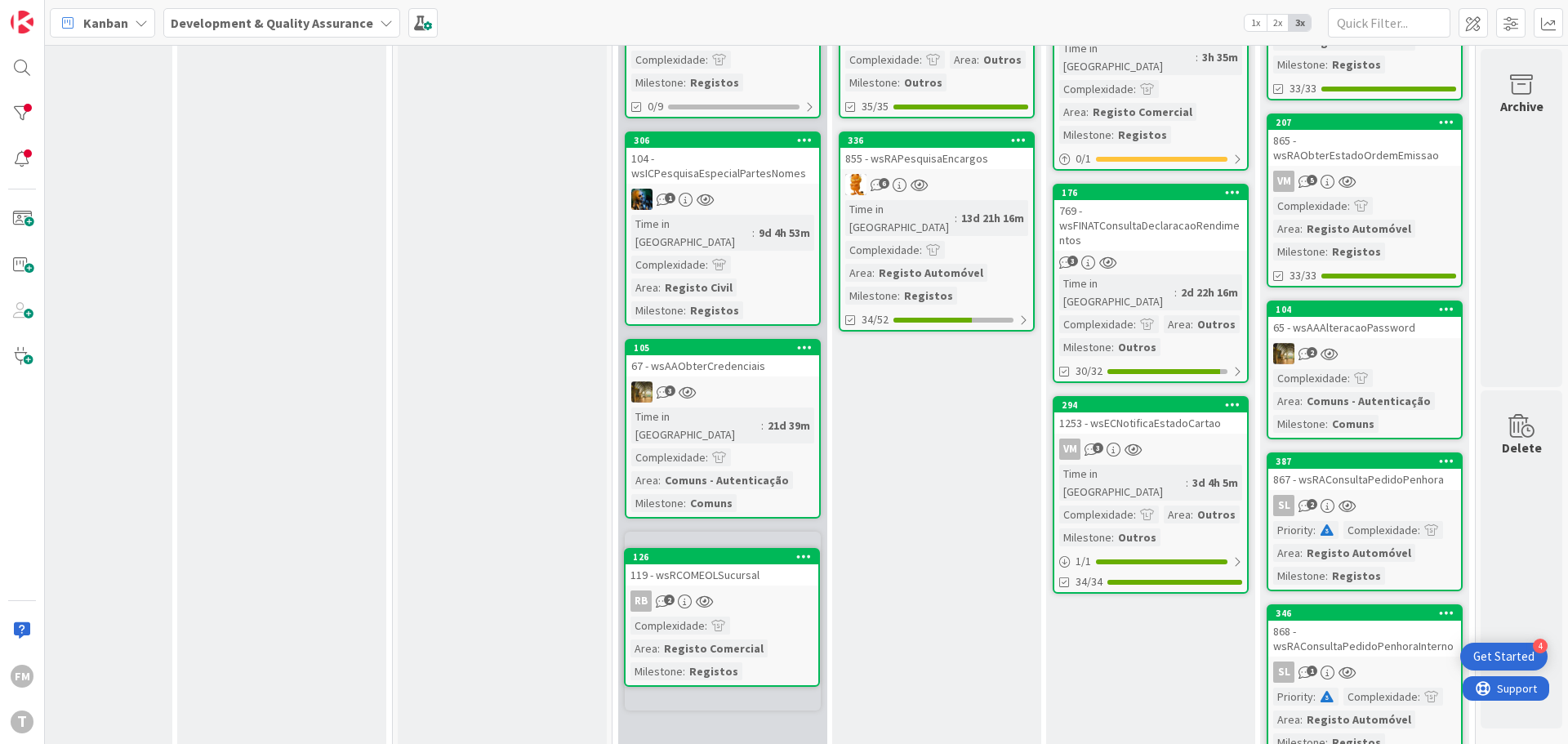
scroll to position [337, 320]
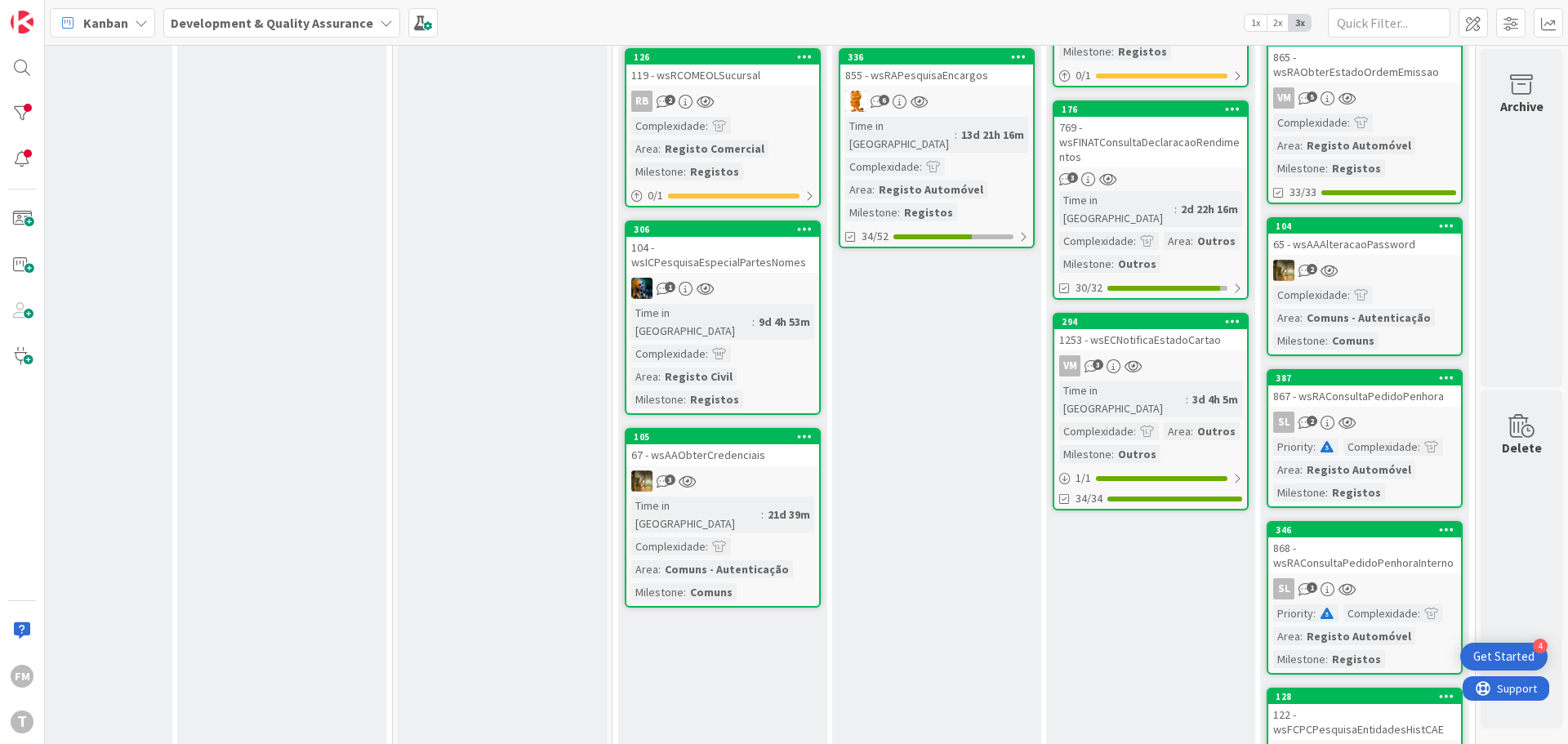
click at [730, 471] on div "3" at bounding box center [723, 482] width 193 height 21
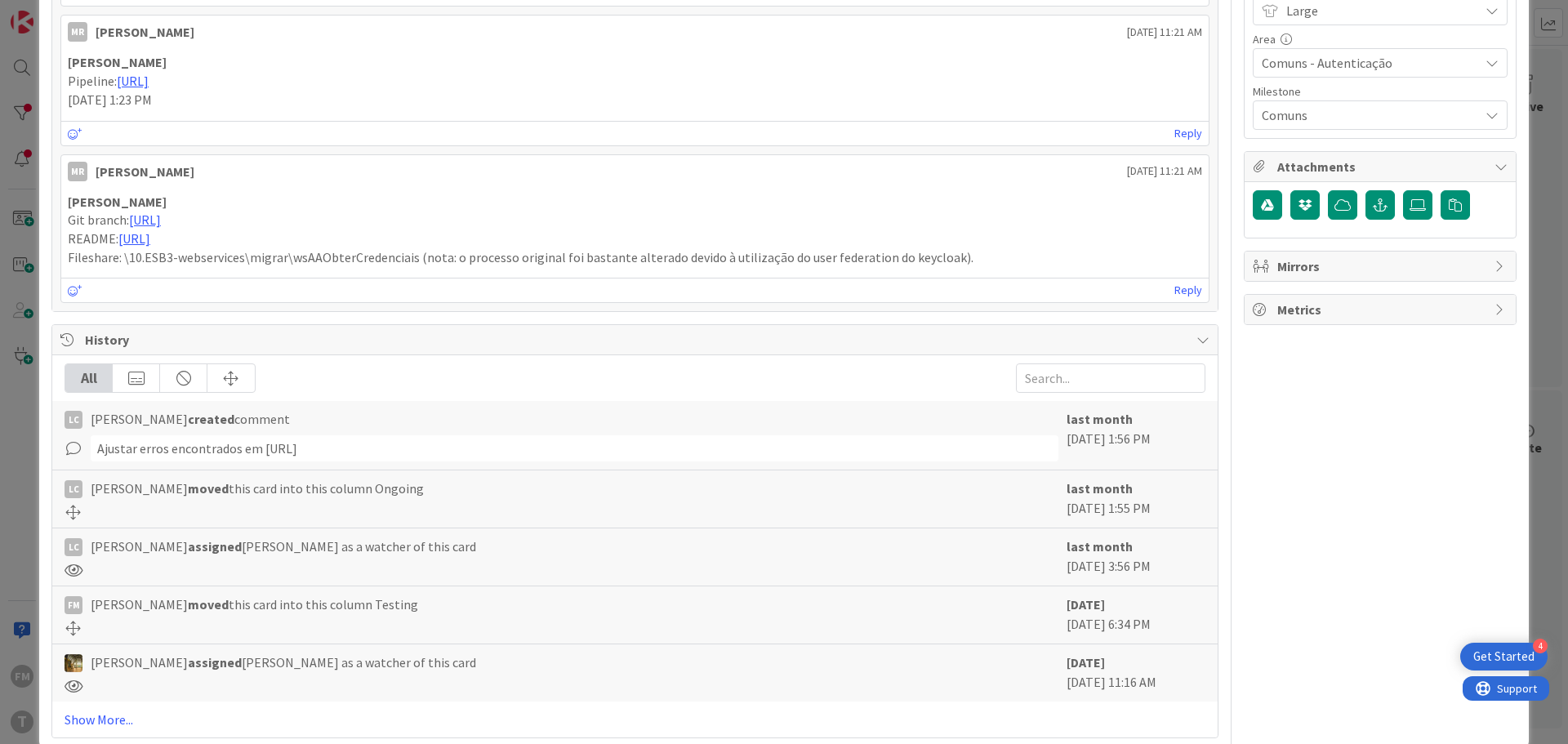
scroll to position [598, 0]
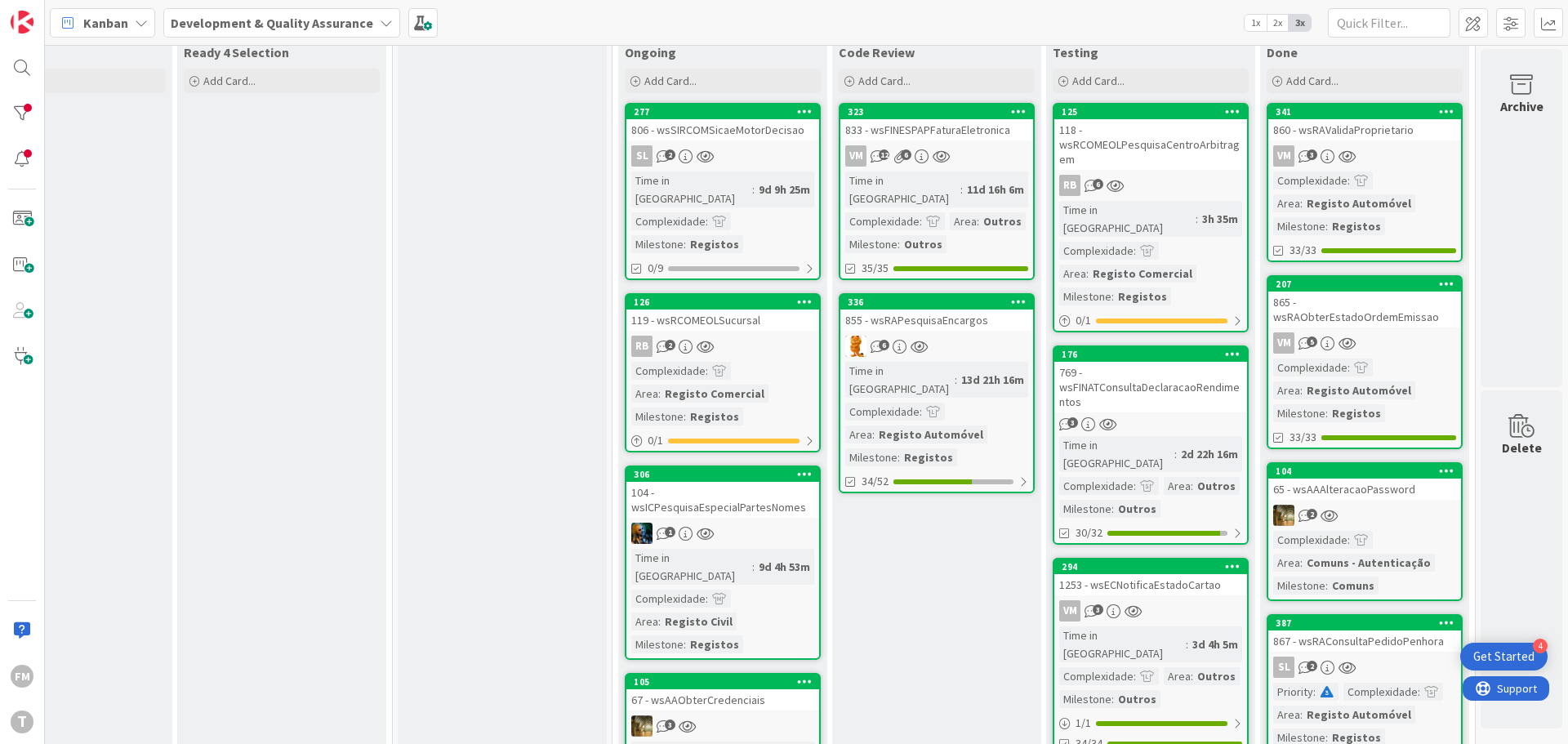
click at [713, 336] on div "RB 2" at bounding box center [723, 346] width 193 height 21
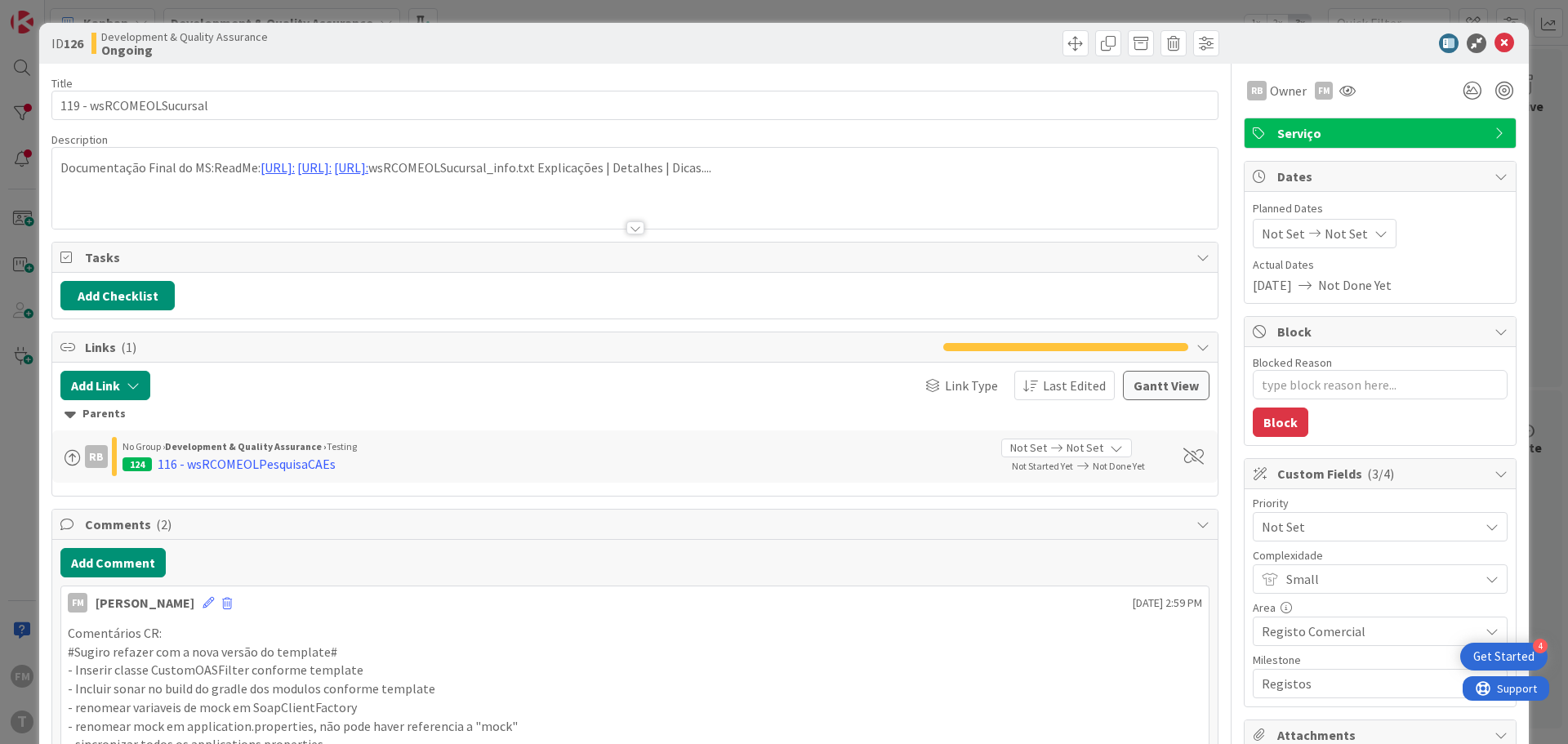
type textarea "x"
click at [1495, 42] on icon at bounding box center [1505, 44] width 20 height 20
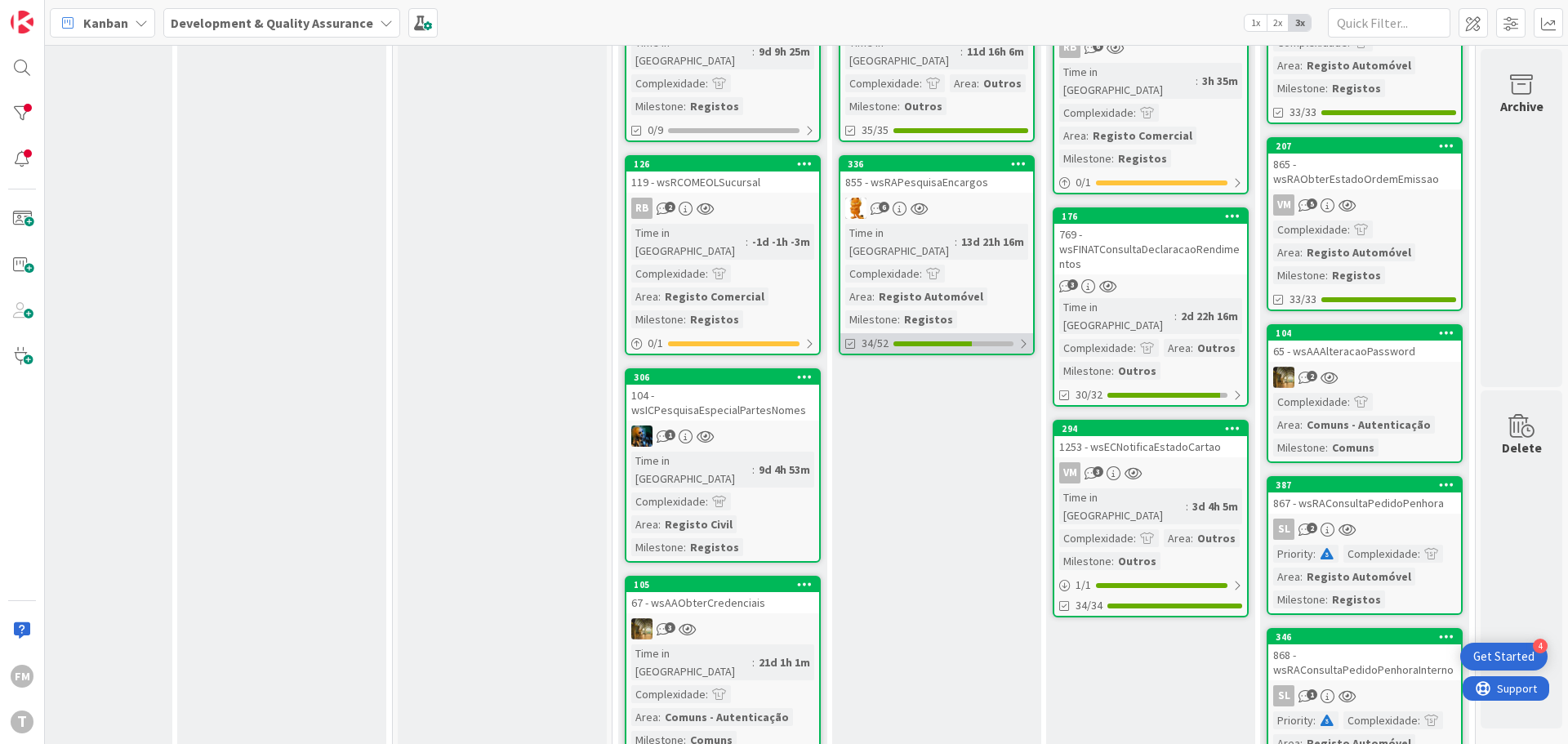
scroll to position [259, 320]
